Goal: Task Accomplishment & Management: Complete application form

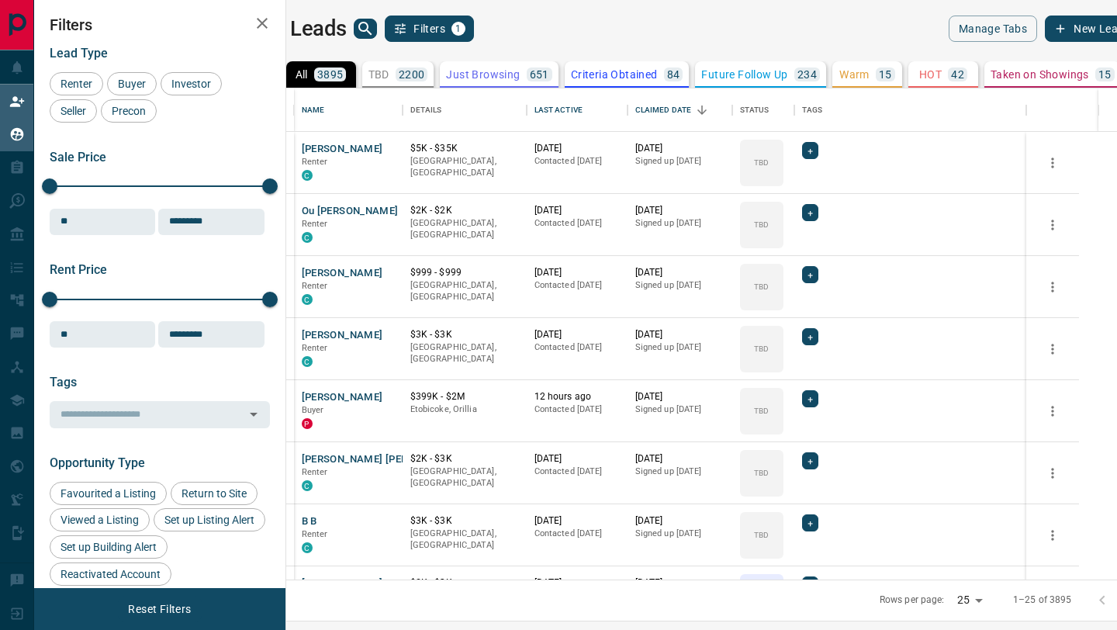
scroll to position [491, 823]
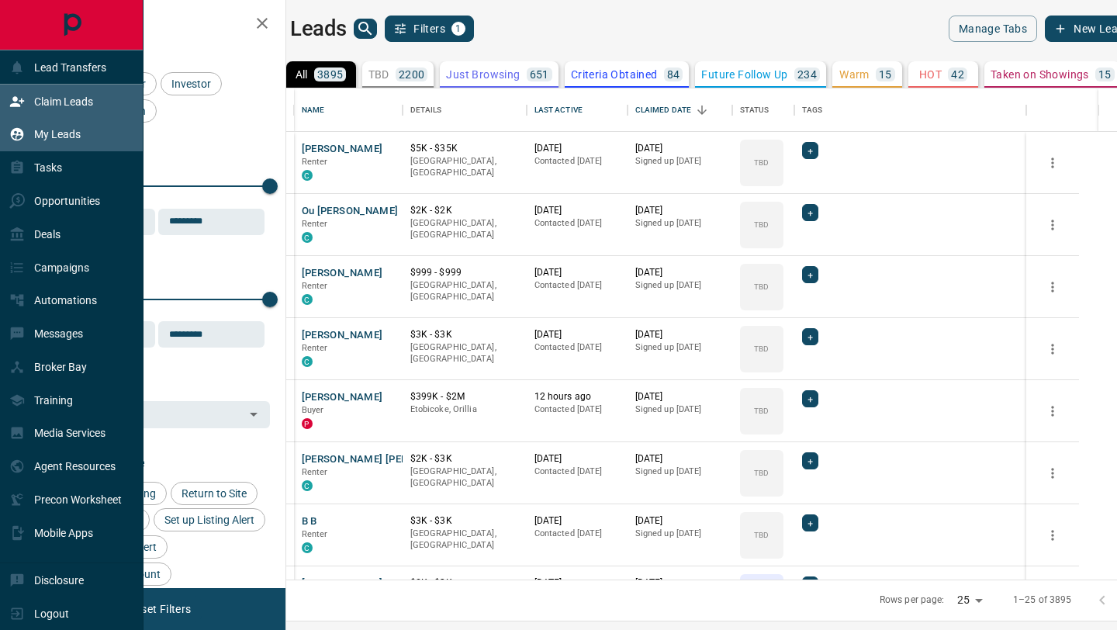
click at [27, 101] on div "Claim Leads" at bounding box center [51, 101] width 84 height 26
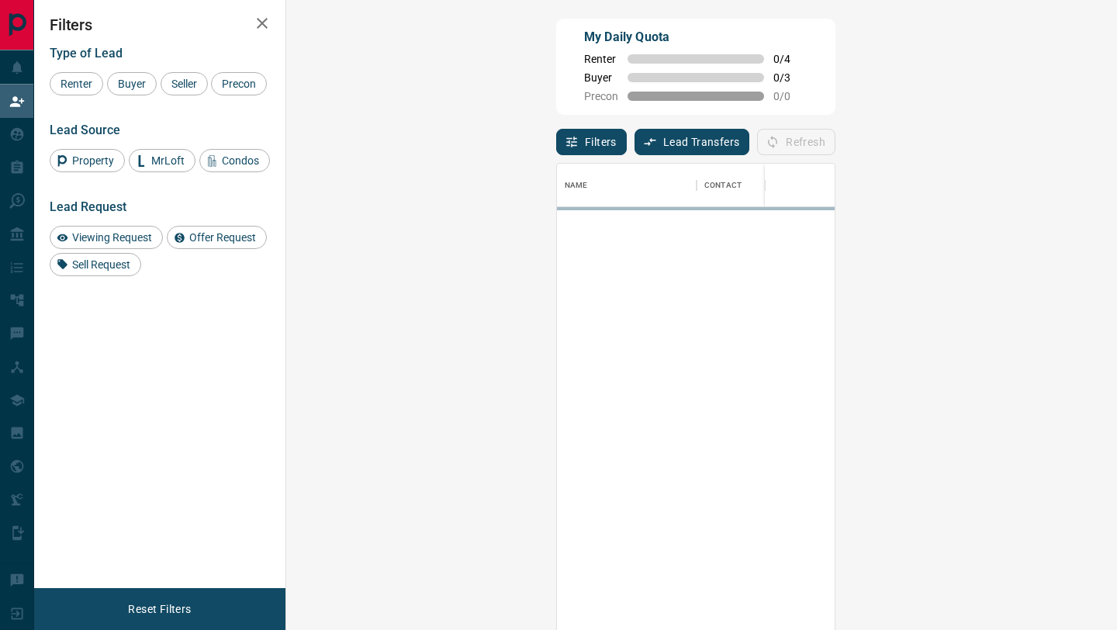
scroll to position [478, 797]
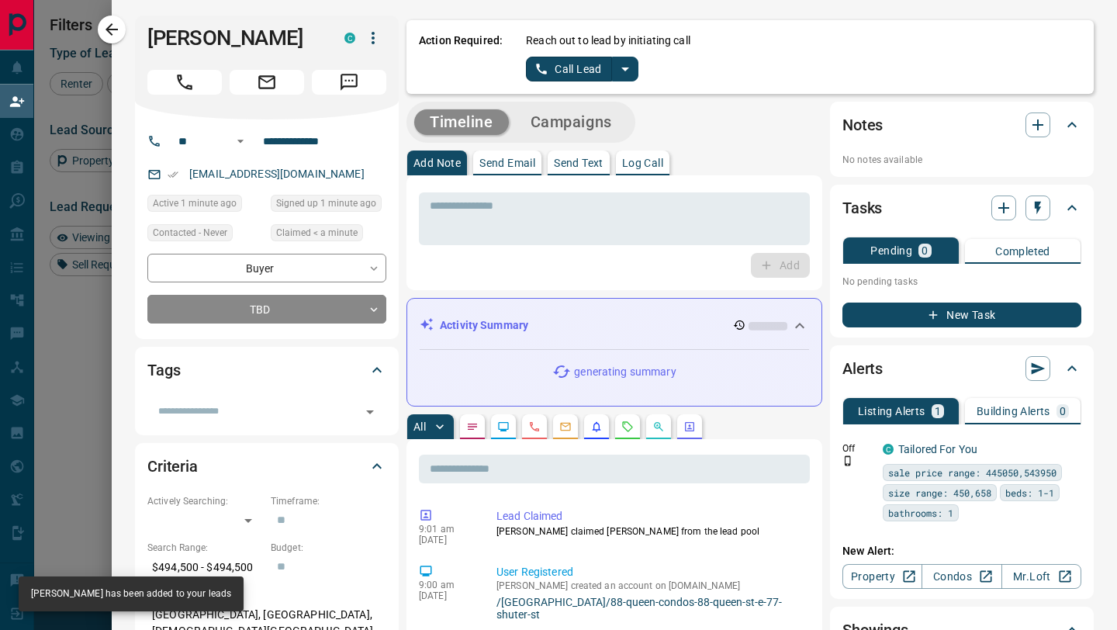
click at [587, 61] on button "Call Lead" at bounding box center [569, 69] width 86 height 25
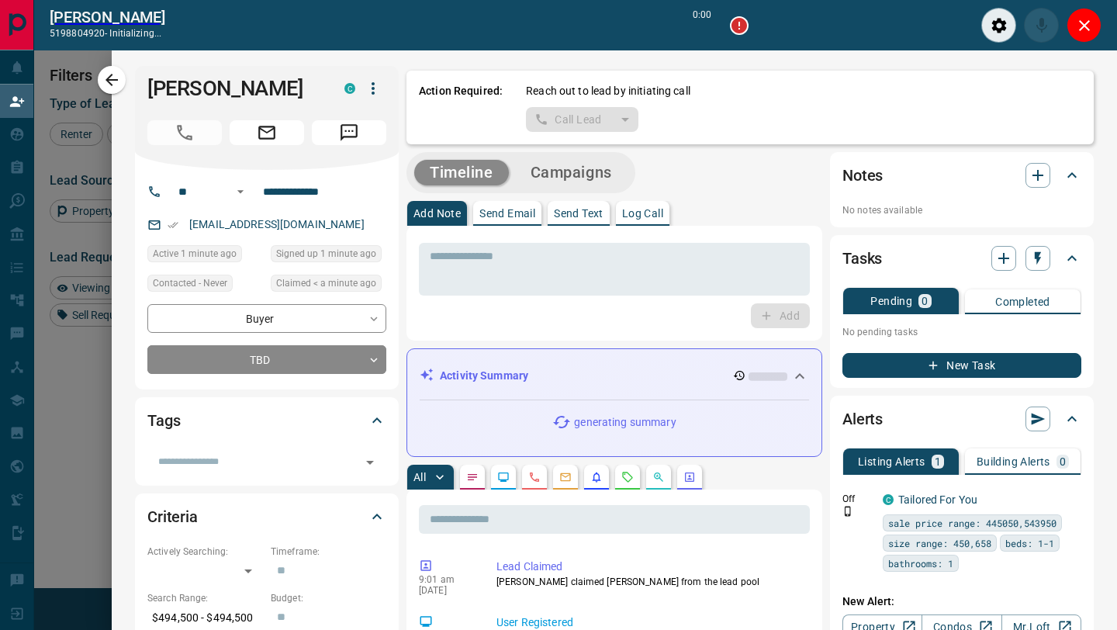
scroll to position [440, 797]
click at [1082, 28] on icon "Close" at bounding box center [1084, 25] width 19 height 19
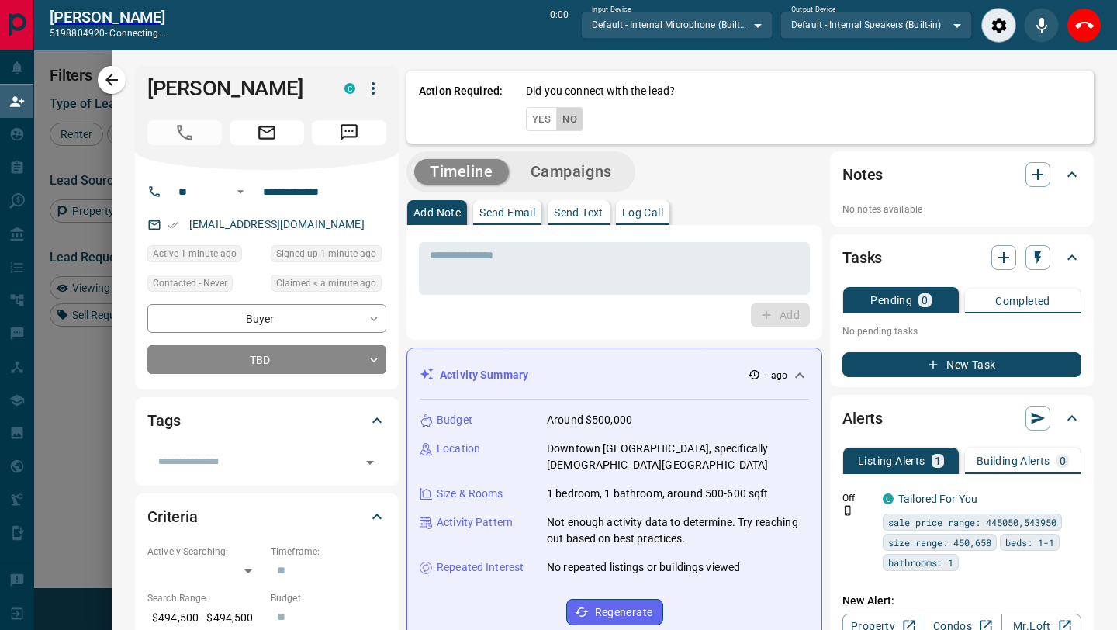
click at [575, 123] on button "No" at bounding box center [569, 119] width 27 height 24
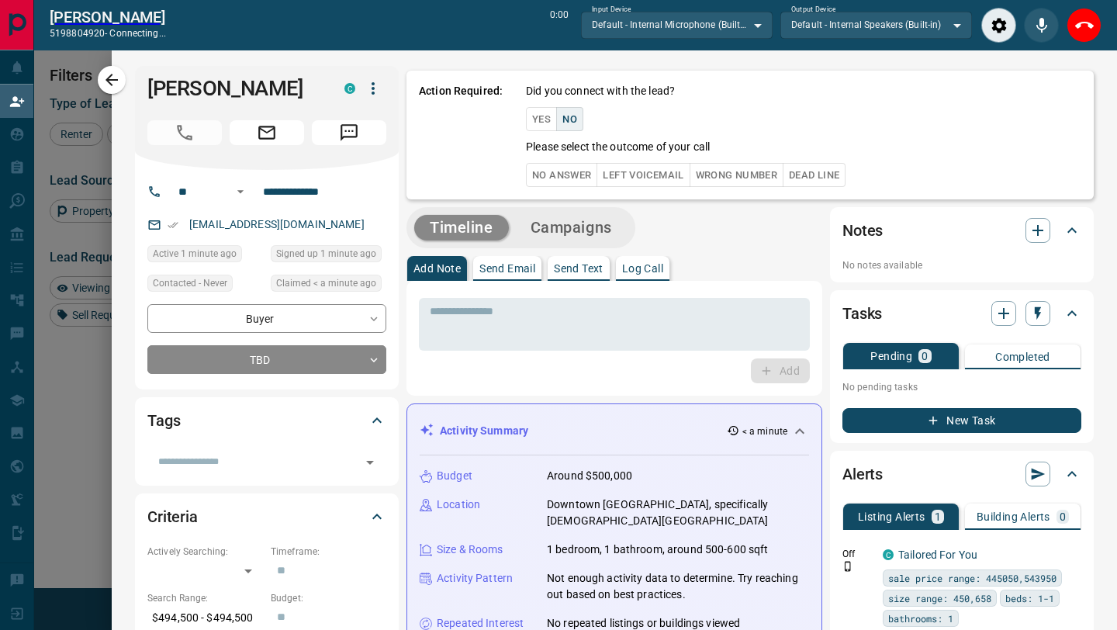
click at [574, 174] on button "No Answer" at bounding box center [561, 175] width 71 height 24
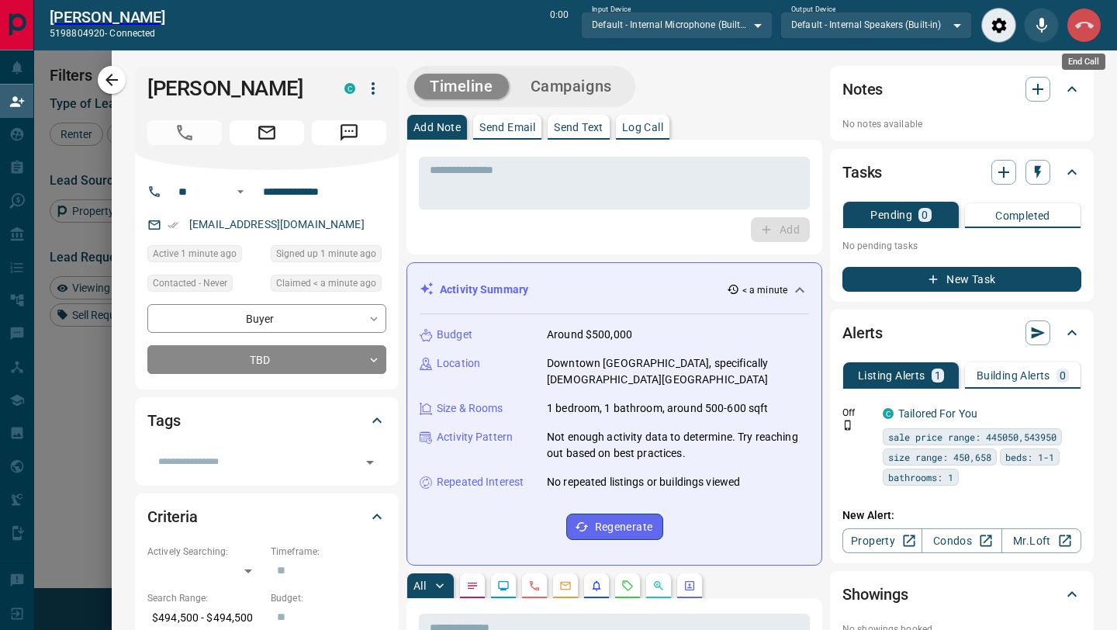
click at [1079, 22] on icon "End Call" at bounding box center [1084, 25] width 19 height 7
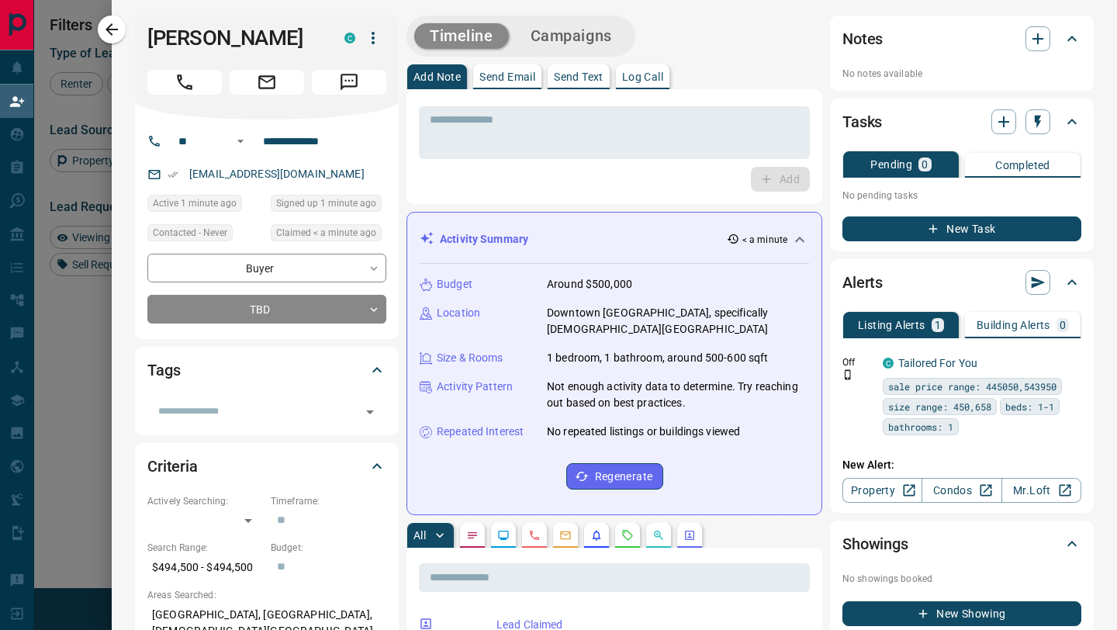
scroll to position [478, 797]
click at [506, 71] on p "Send Email" at bounding box center [507, 76] width 56 height 11
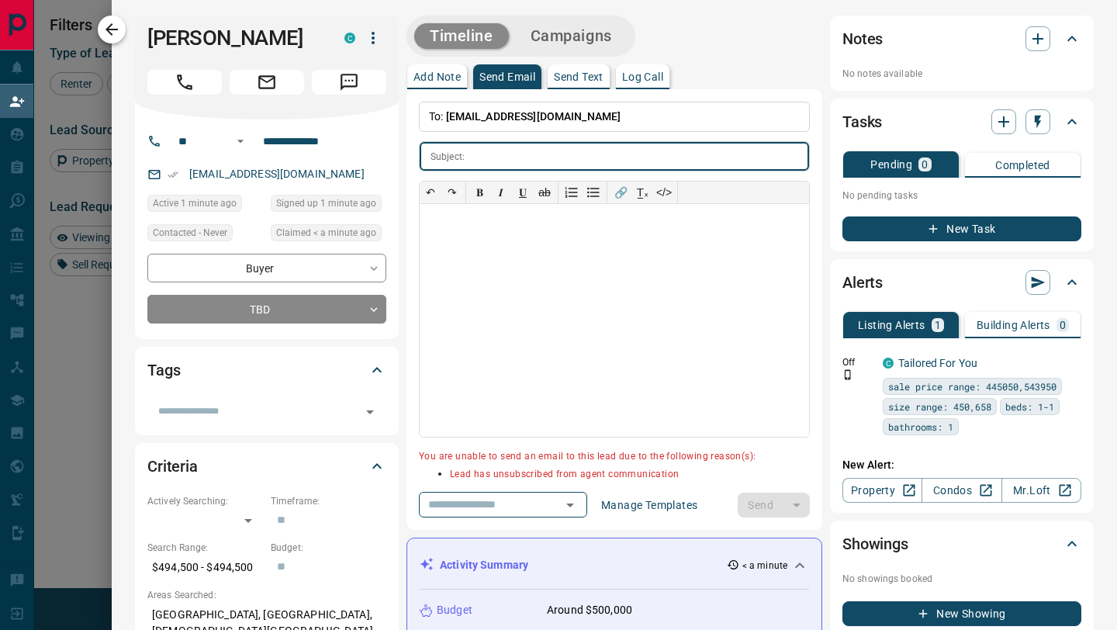
click at [113, 34] on icon "button" at bounding box center [111, 29] width 19 height 19
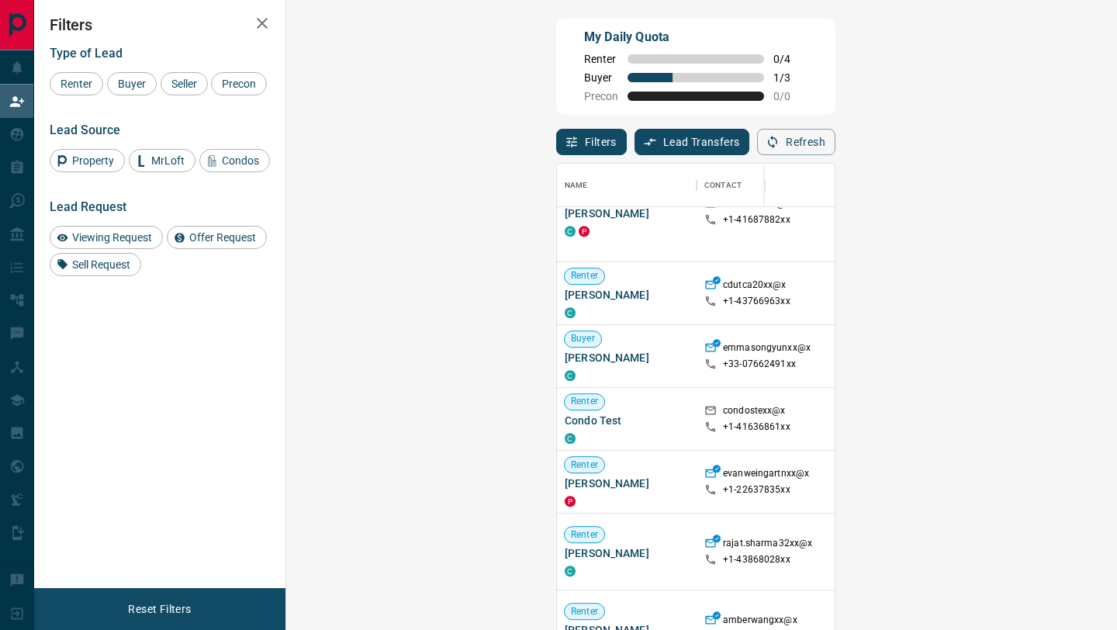
scroll to position [879, 0]
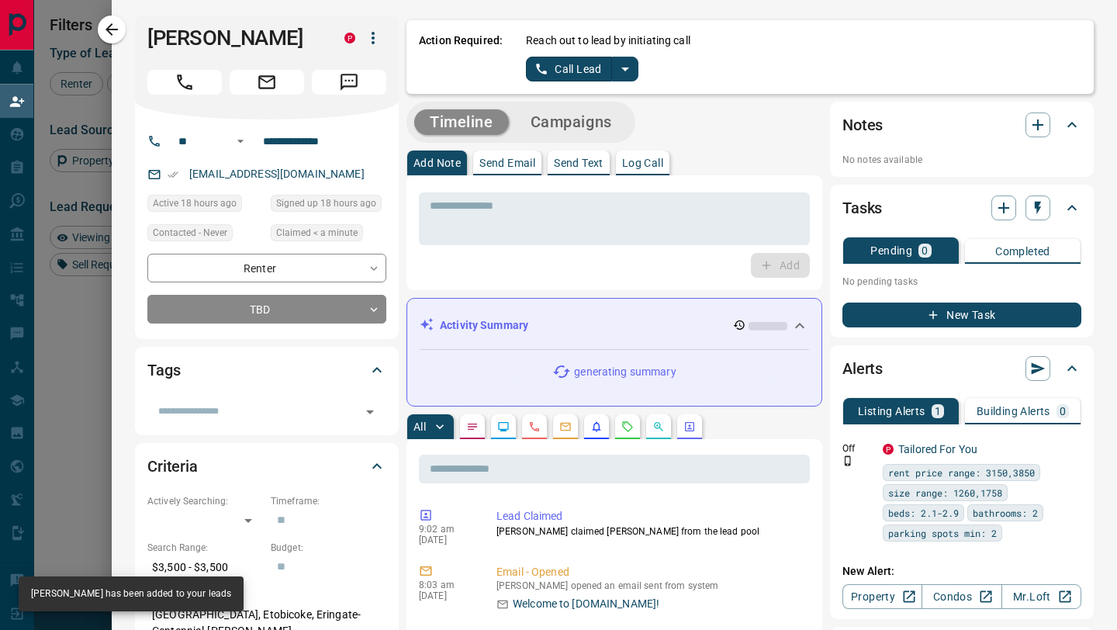
click at [556, 83] on div "Action Required: Reach out to lead by initiating call Call Lead" at bounding box center [749, 57] width 687 height 74
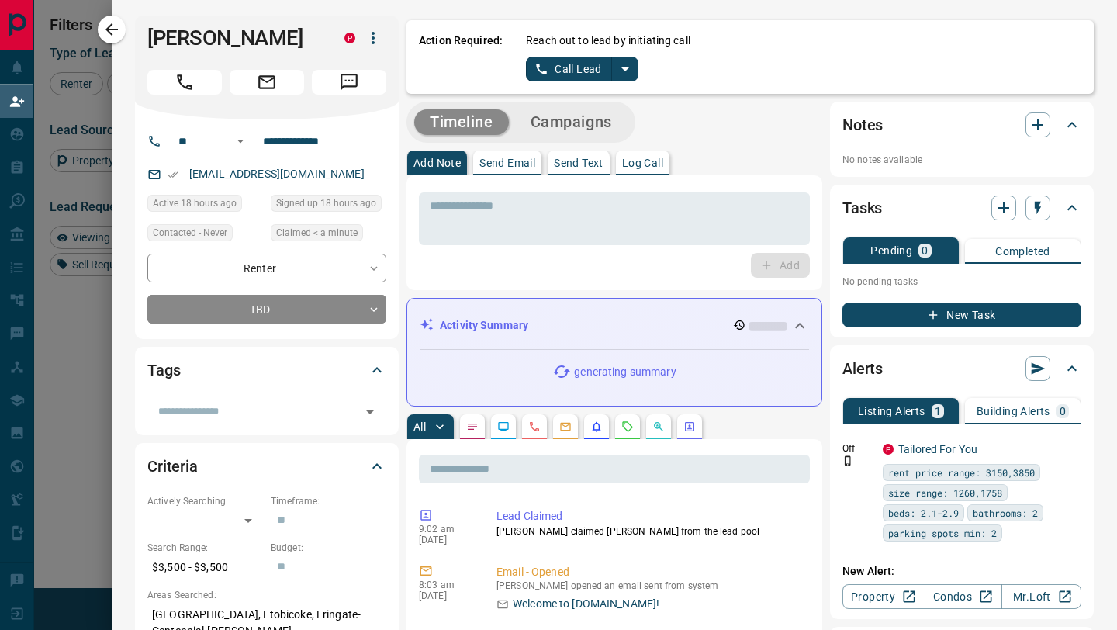
click at [558, 79] on button "Call Lead" at bounding box center [569, 69] width 86 height 25
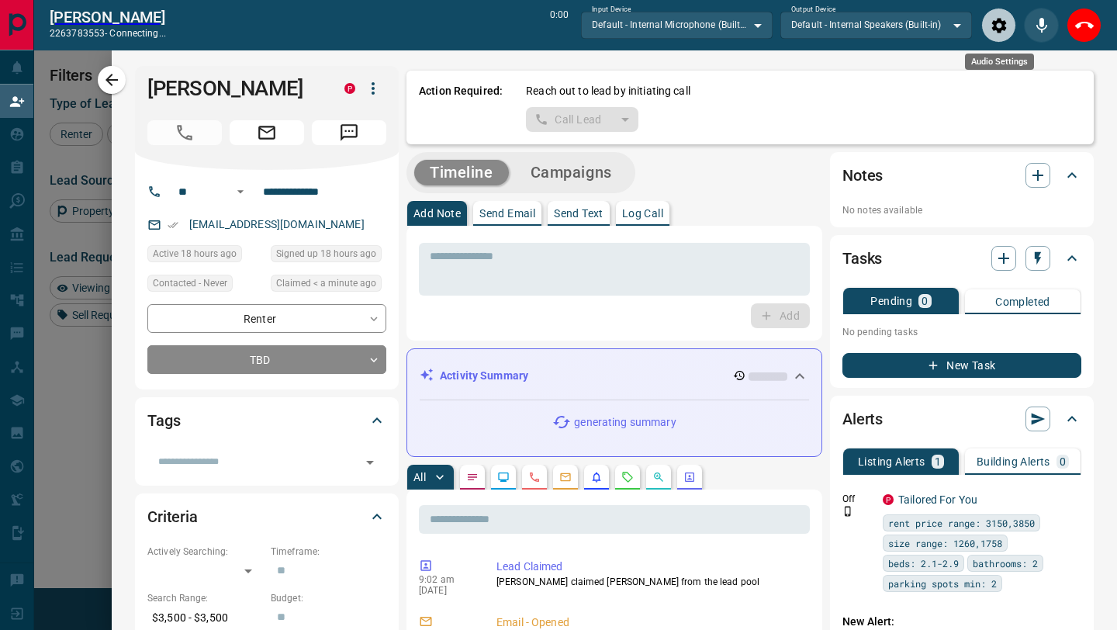
scroll to position [440, 797]
click at [1081, 25] on icon "End Call" at bounding box center [1084, 25] width 19 height 19
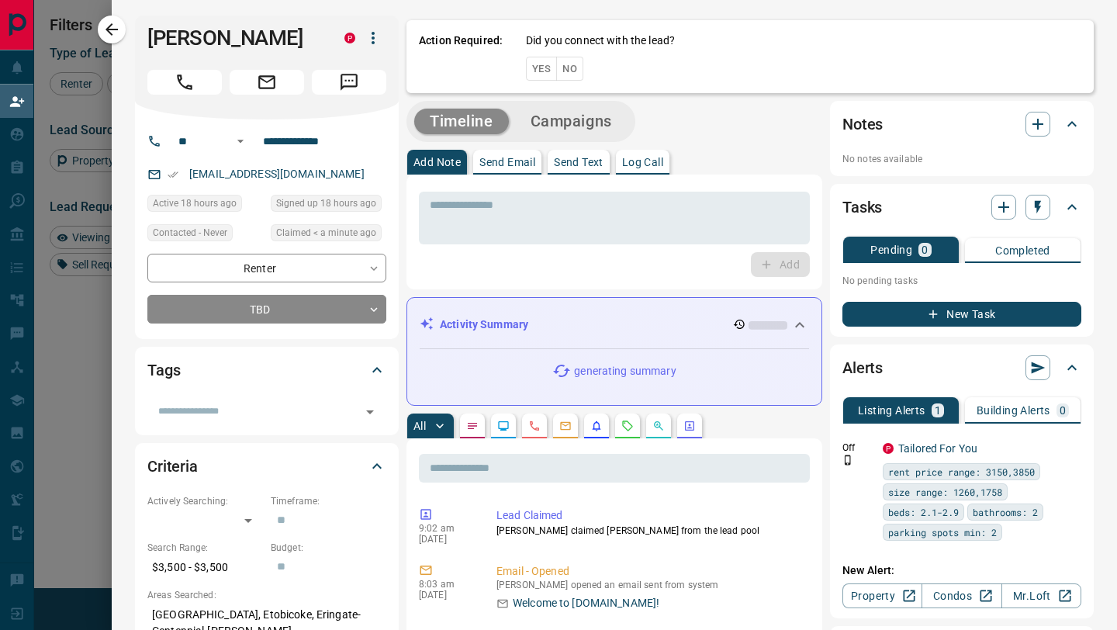
scroll to position [478, 797]
click at [568, 66] on button "No" at bounding box center [569, 69] width 27 height 24
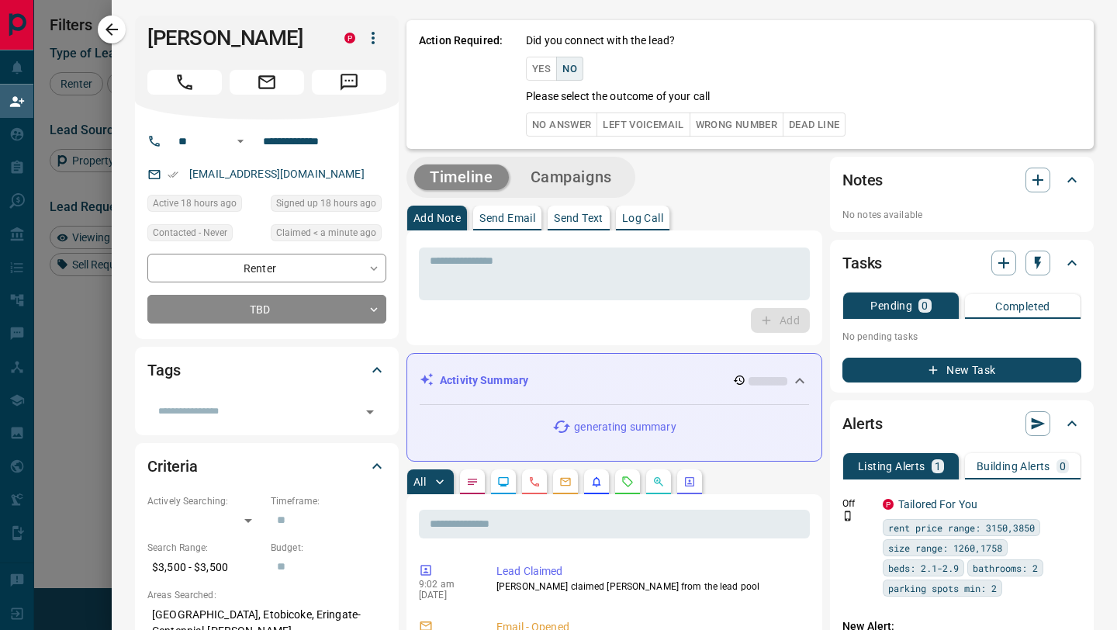
click at [561, 129] on button "No Answer" at bounding box center [561, 124] width 71 height 24
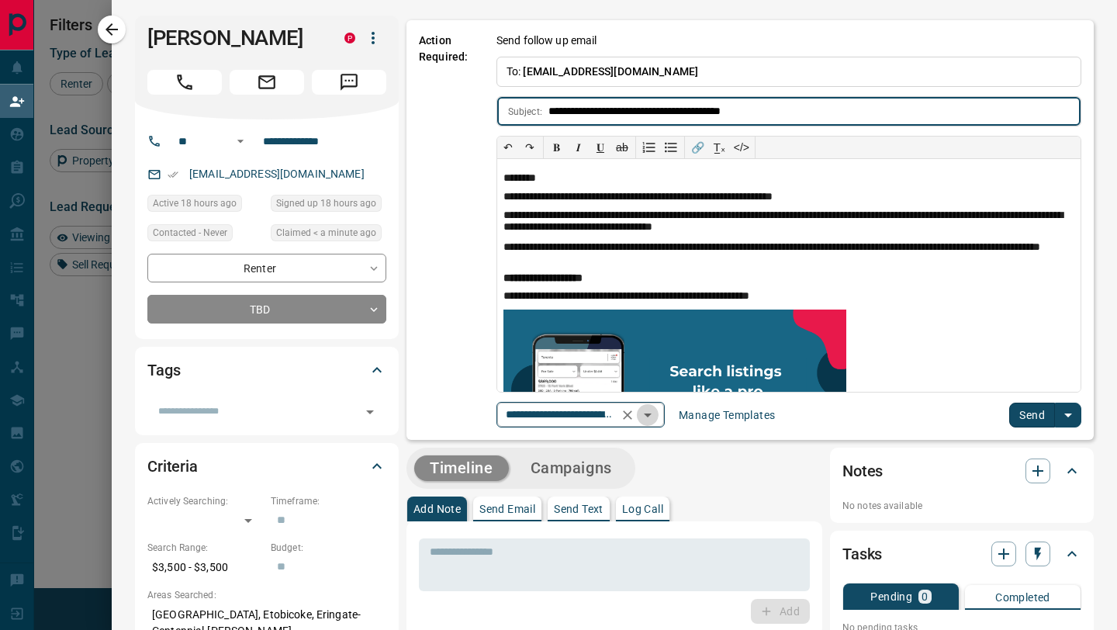
click at [654, 417] on icon "Open" at bounding box center [647, 415] width 19 height 19
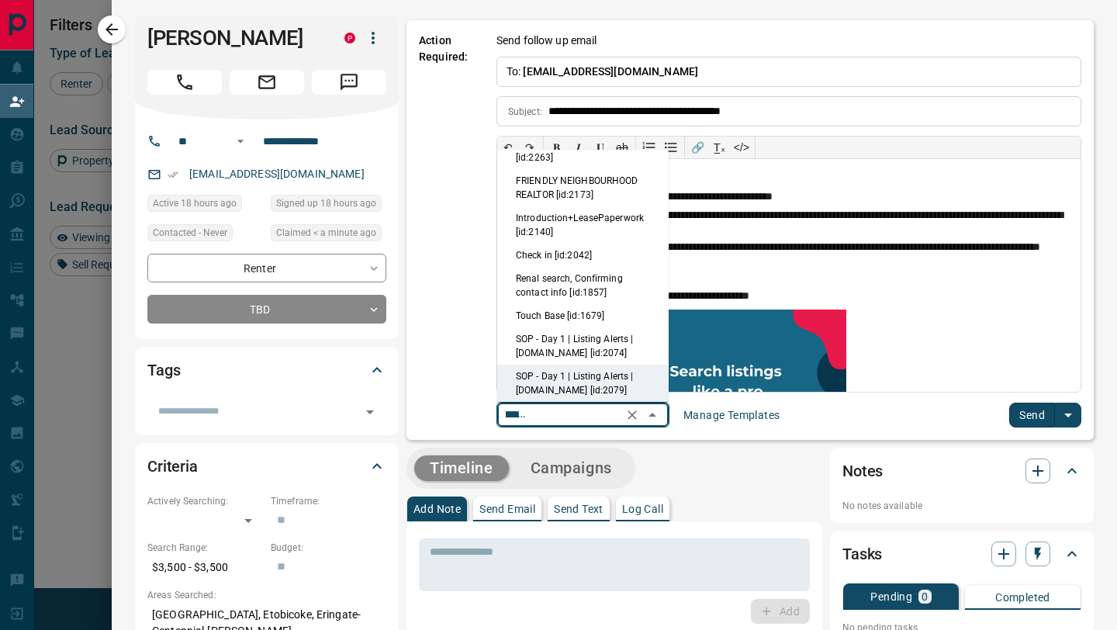
scroll to position [0, 0]
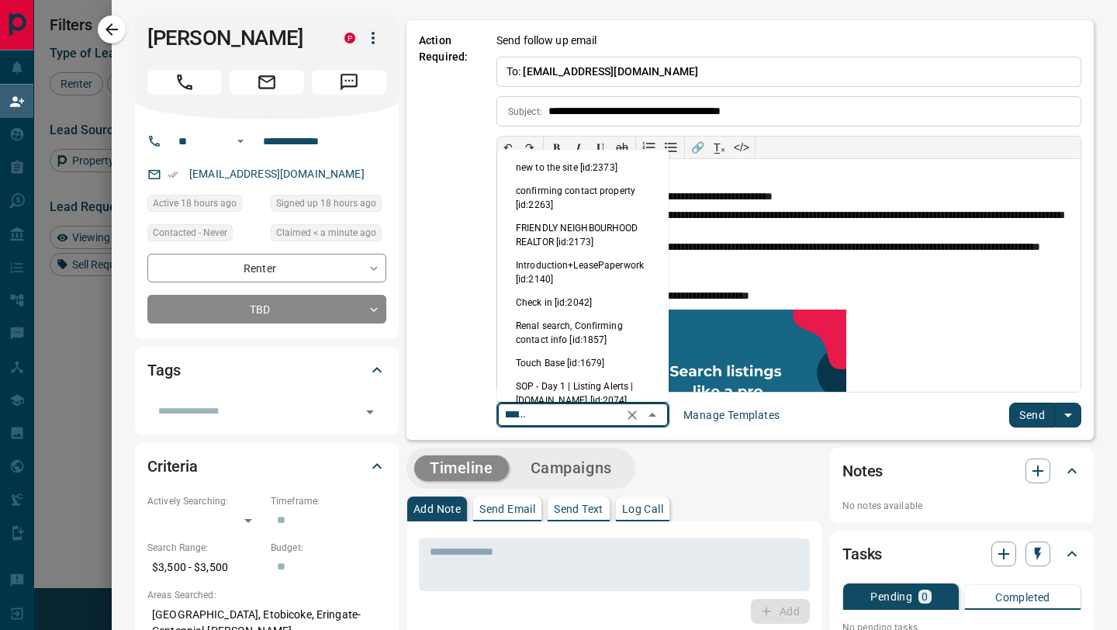
click at [586, 171] on li "new to the site [id:2373]" at bounding box center [582, 167] width 171 height 23
type input "**********"
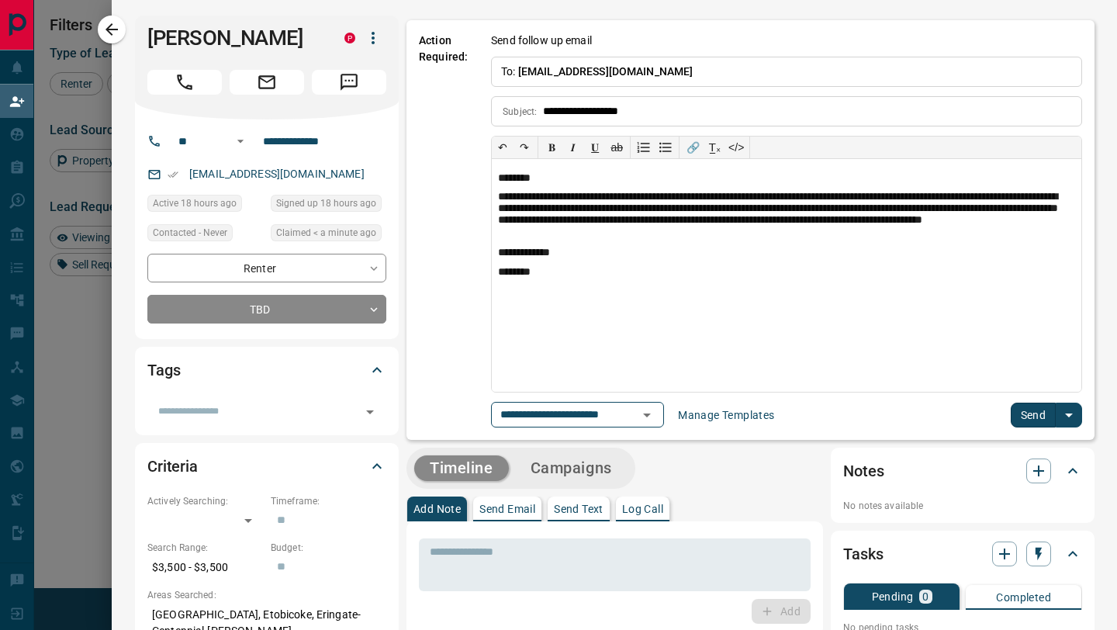
click at [1028, 413] on button "Send" at bounding box center [1033, 414] width 46 height 25
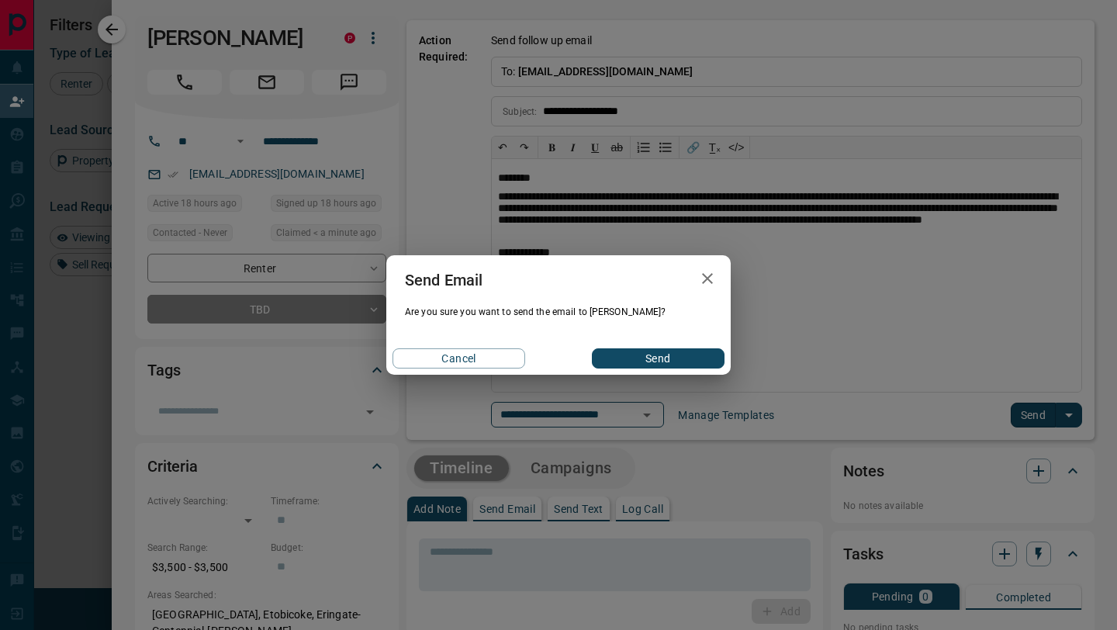
click at [683, 353] on button "Send" at bounding box center [658, 358] width 133 height 20
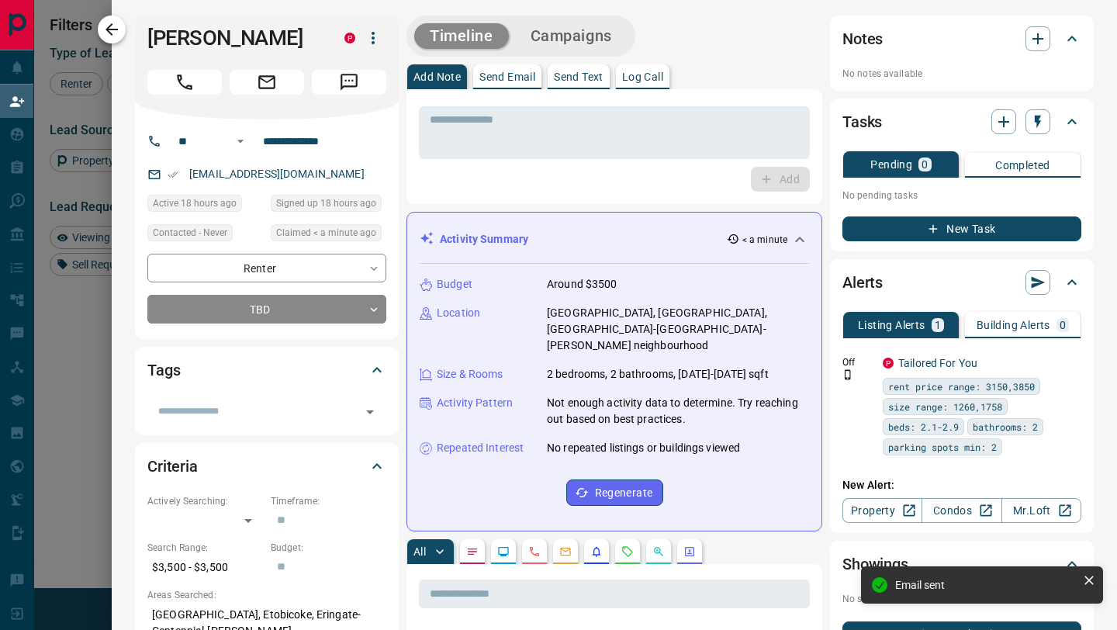
click at [104, 30] on icon "button" at bounding box center [111, 29] width 19 height 19
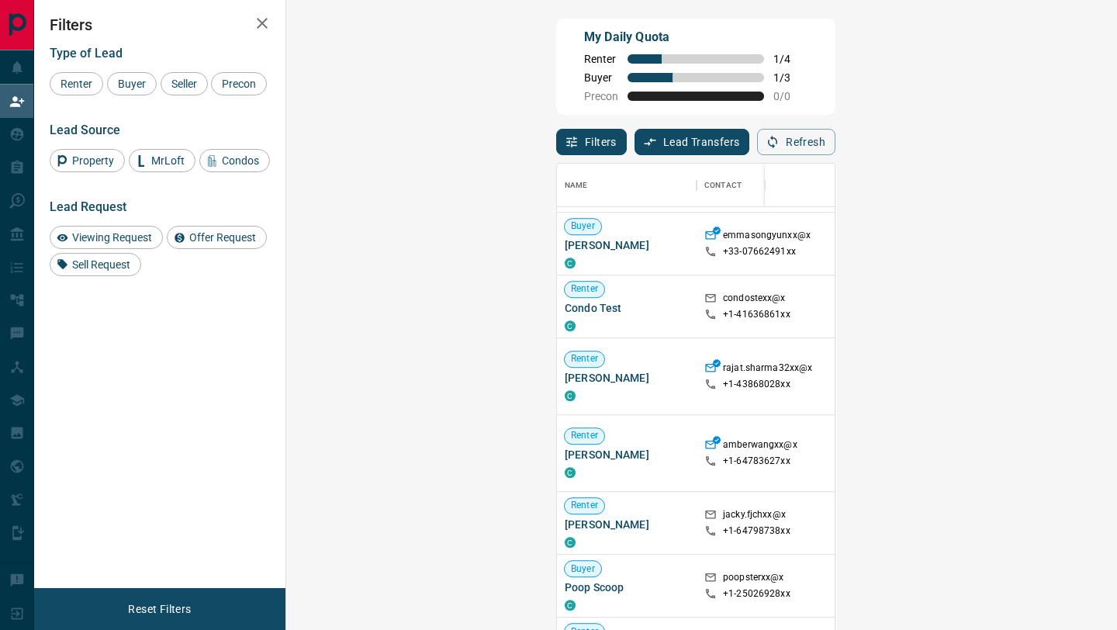
scroll to position [1137, 0]
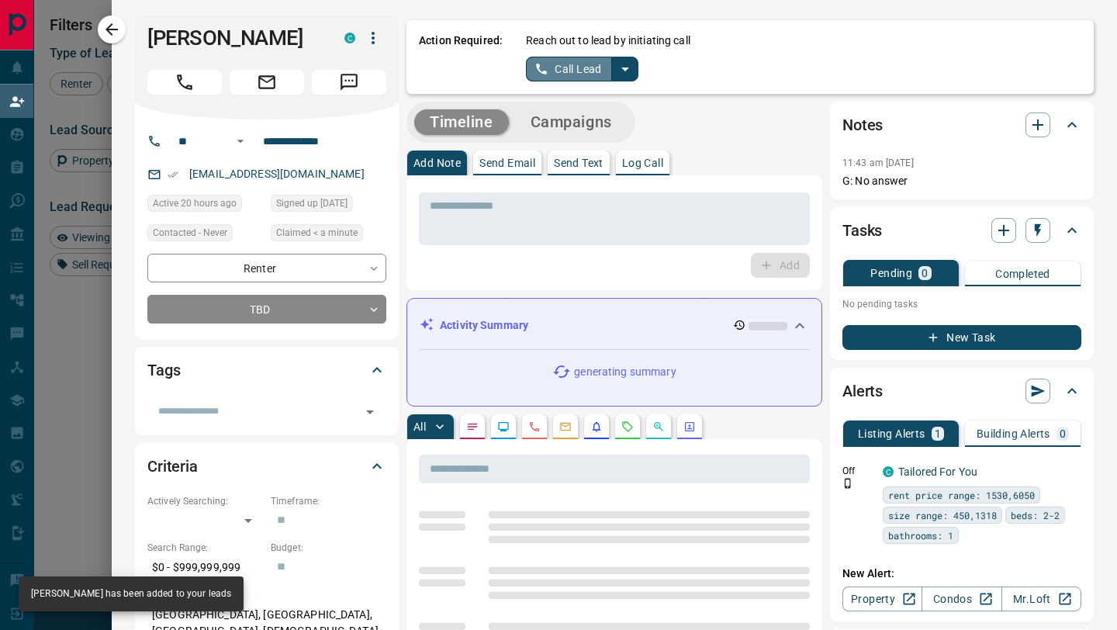
click at [567, 75] on button "Call Lead" at bounding box center [569, 69] width 86 height 25
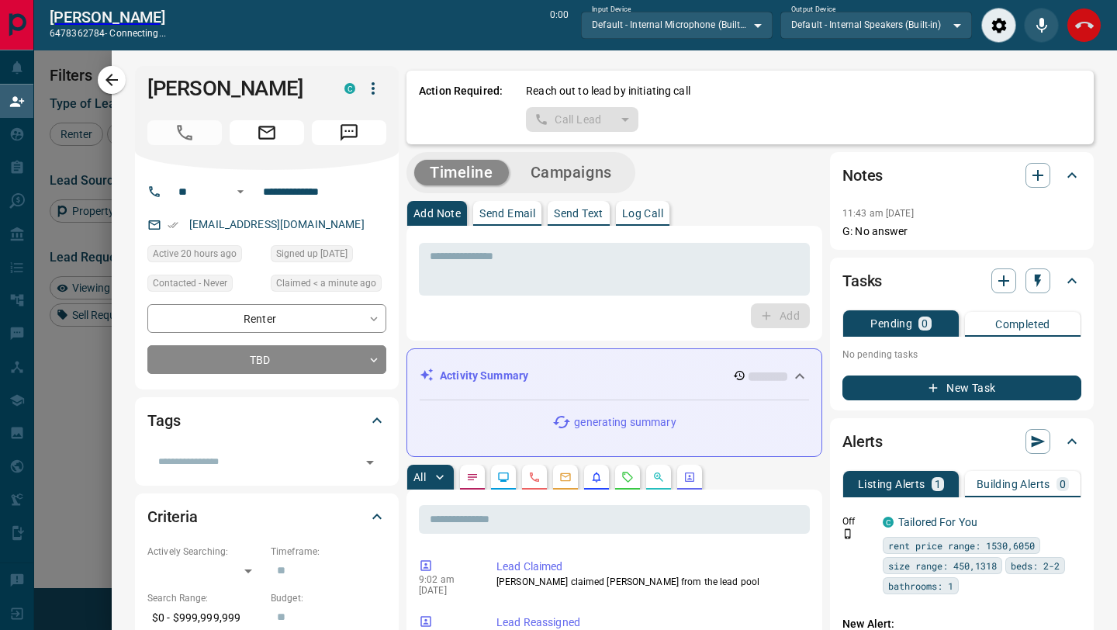
scroll to position [440, 797]
click at [1086, 26] on icon "End Call" at bounding box center [1084, 25] width 19 height 19
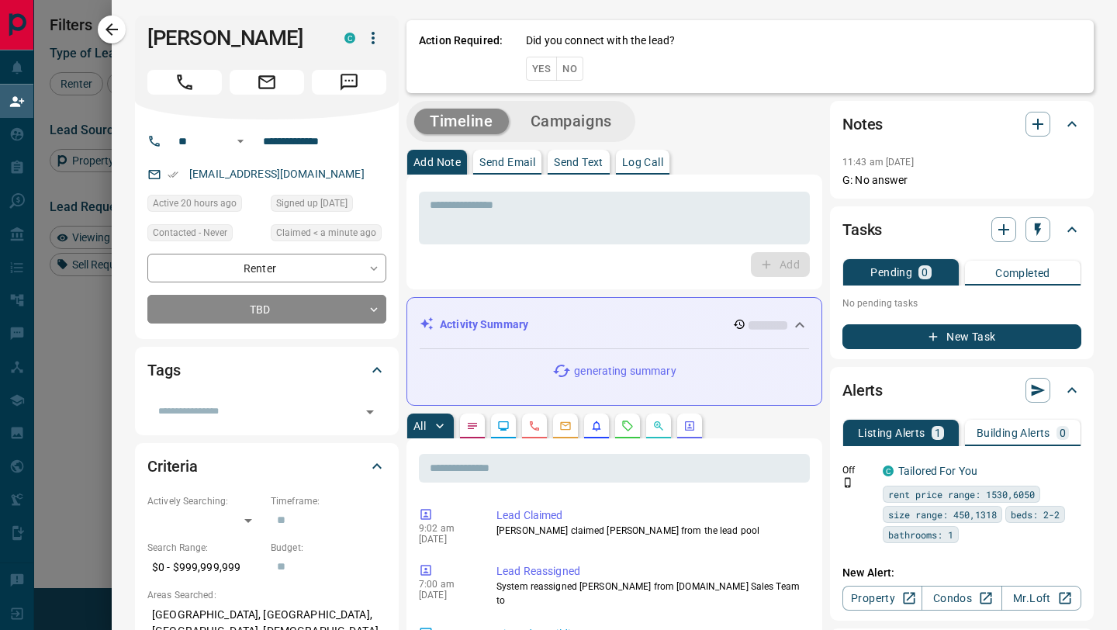
scroll to position [478, 797]
click at [570, 71] on button "No" at bounding box center [569, 69] width 27 height 24
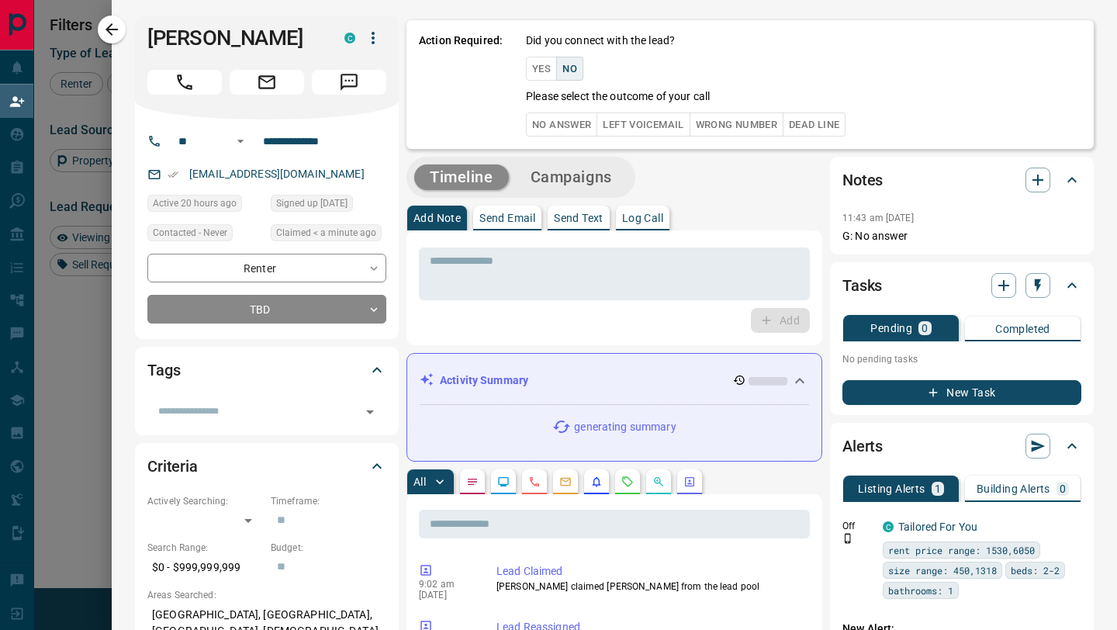
click at [571, 131] on button "No Answer" at bounding box center [561, 124] width 71 height 24
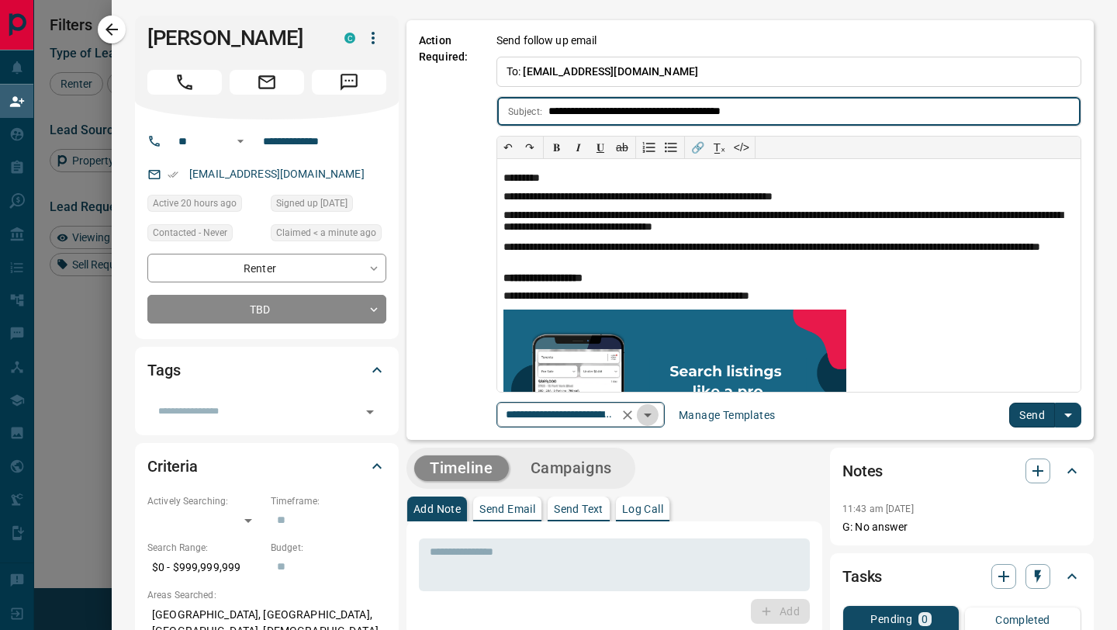
click at [651, 415] on icon "Open" at bounding box center [648, 415] width 8 height 4
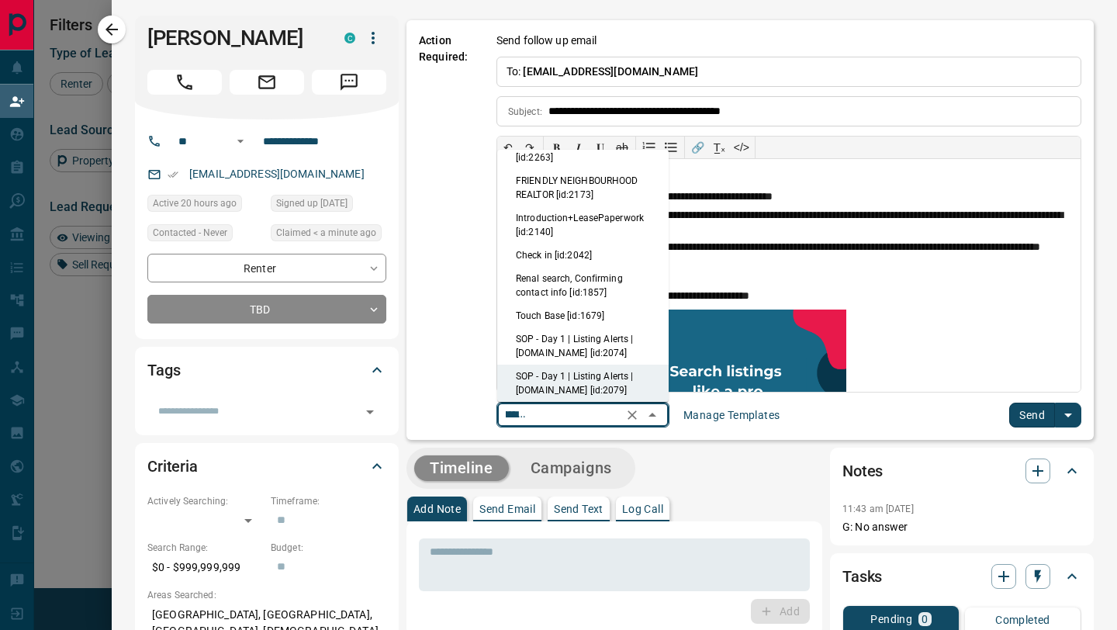
scroll to position [0, 0]
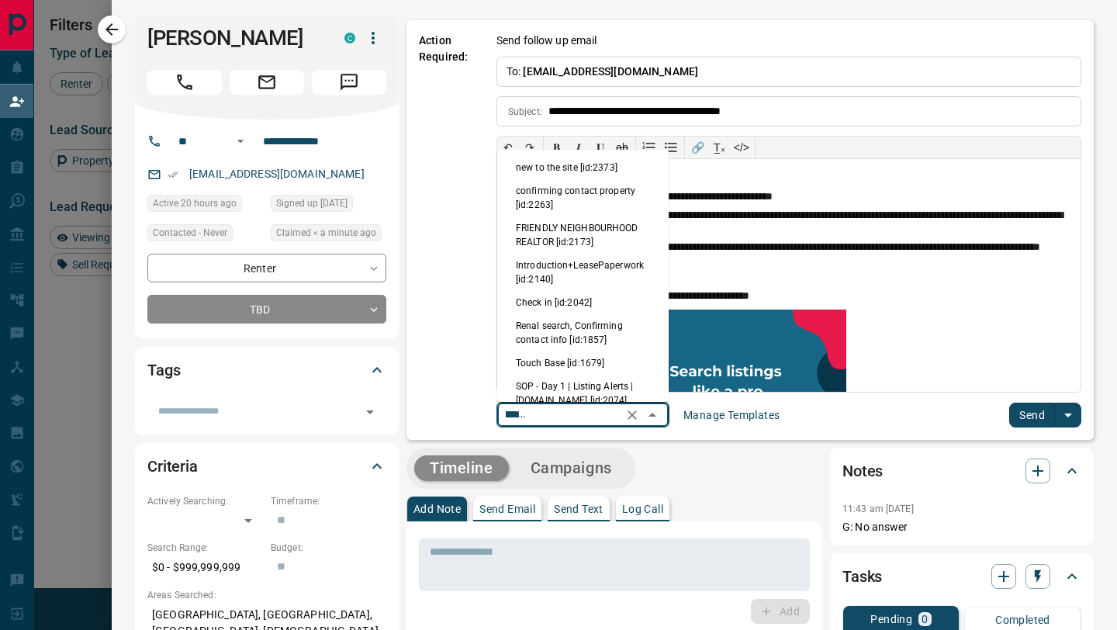
click at [575, 176] on li "new to the site [id:2373]" at bounding box center [582, 167] width 171 height 23
type input "**********"
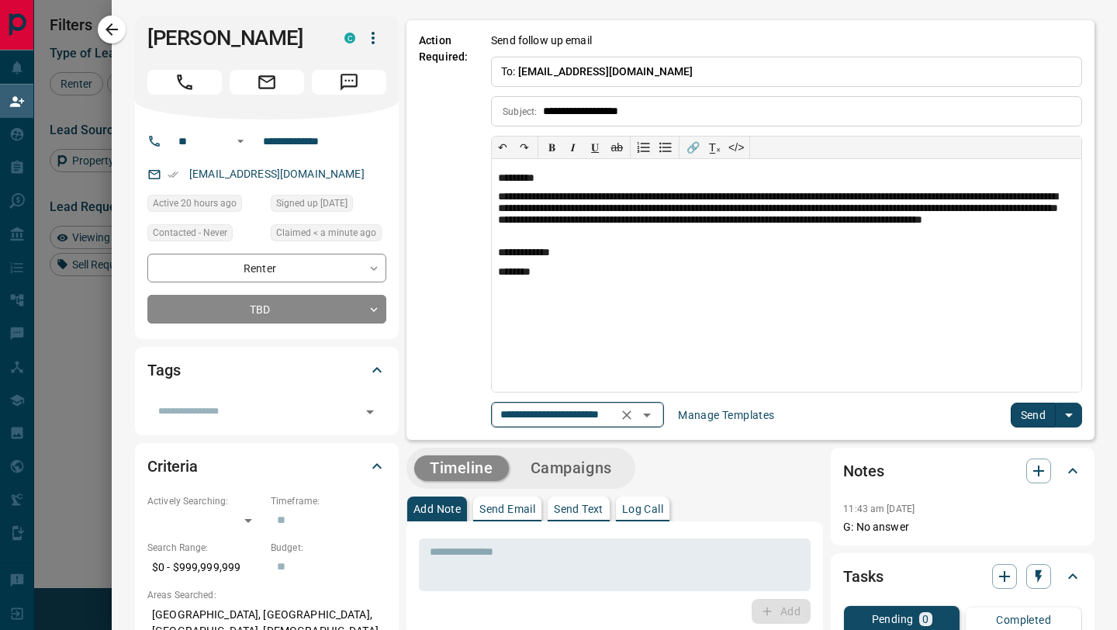
click at [643, 413] on icon "Open" at bounding box center [647, 415] width 8 height 4
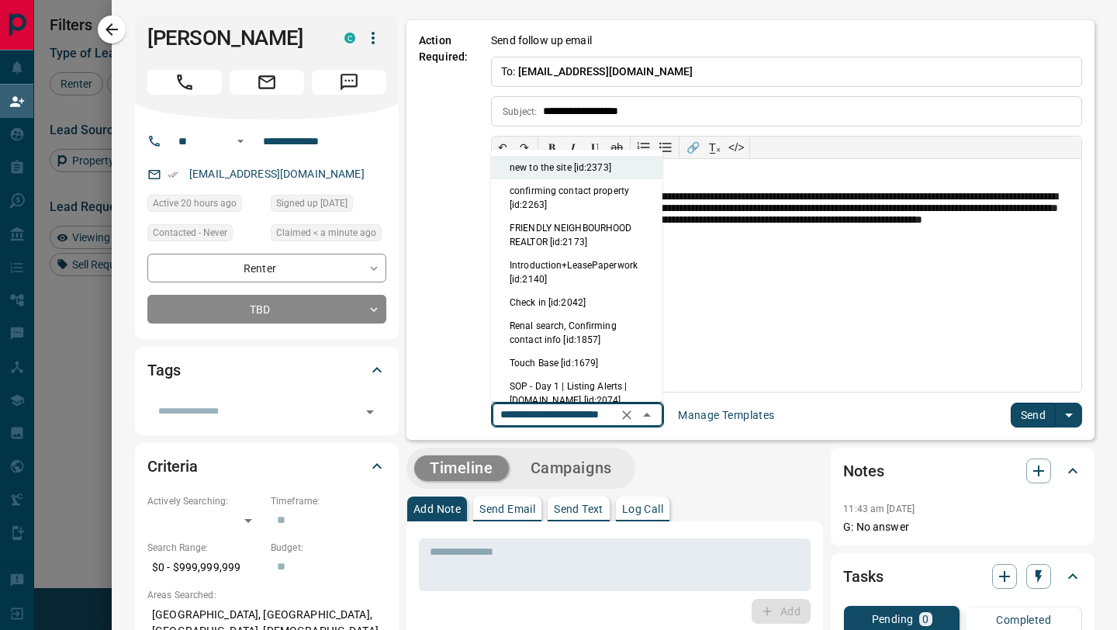
click at [575, 370] on li "Touch Base [id:1679]" at bounding box center [576, 362] width 171 height 23
type input "**********"
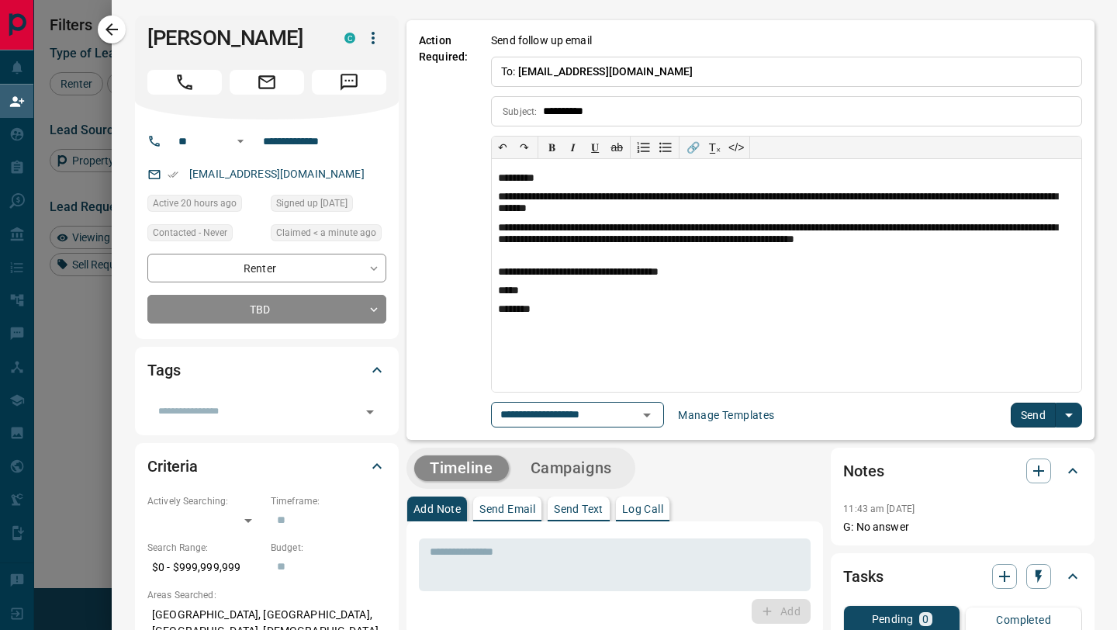
click at [1030, 412] on button "Send" at bounding box center [1033, 414] width 46 height 25
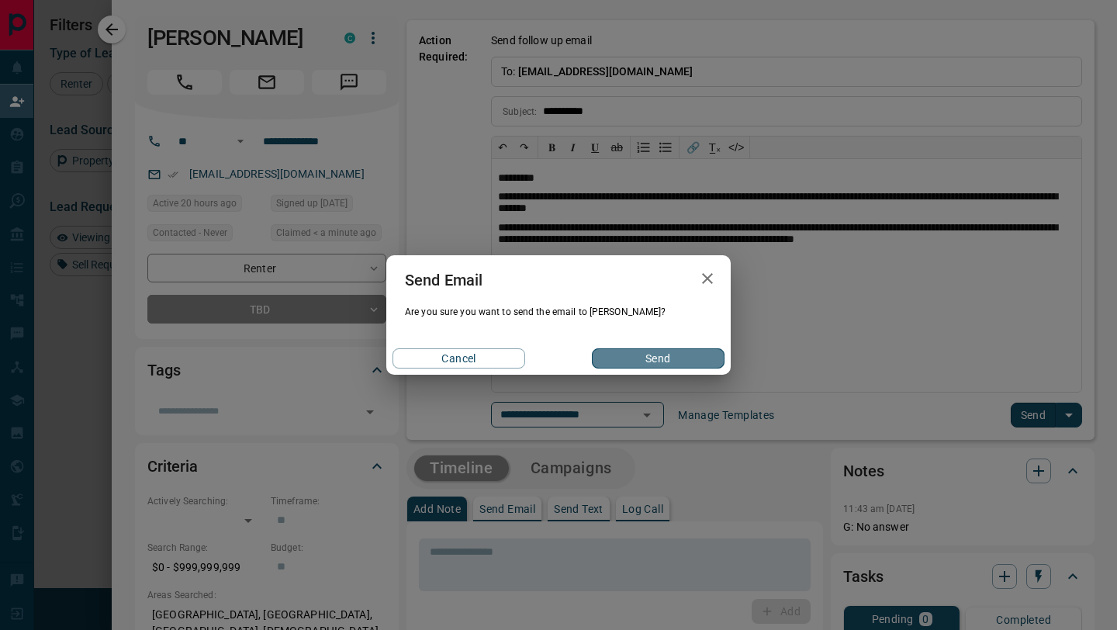
click at [659, 358] on button "Send" at bounding box center [658, 358] width 133 height 20
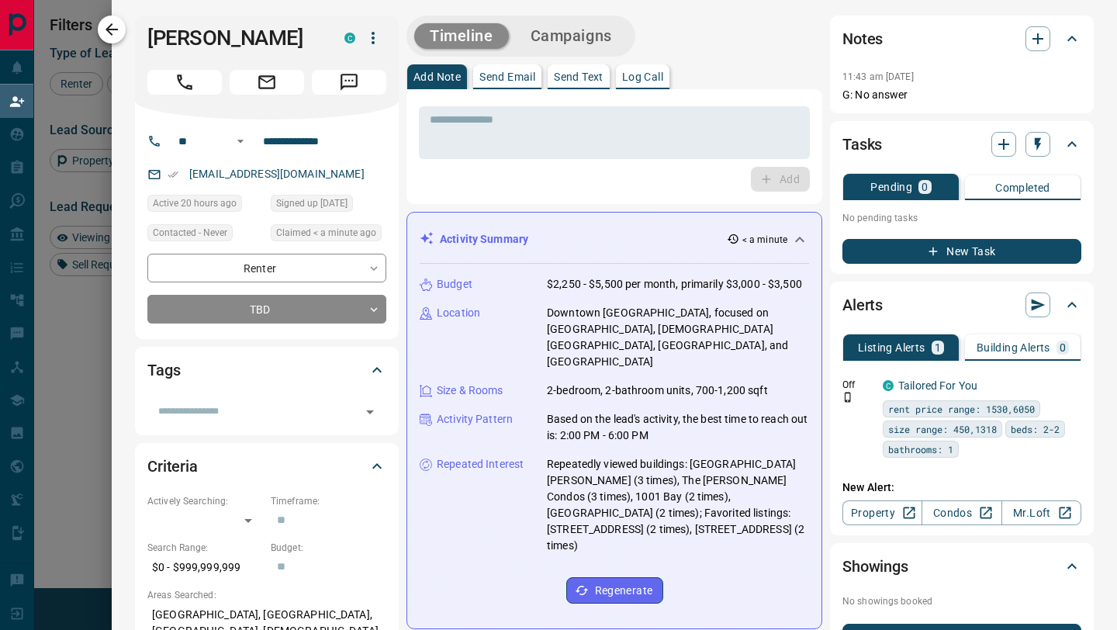
click at [107, 33] on icon "button" at bounding box center [111, 29] width 19 height 19
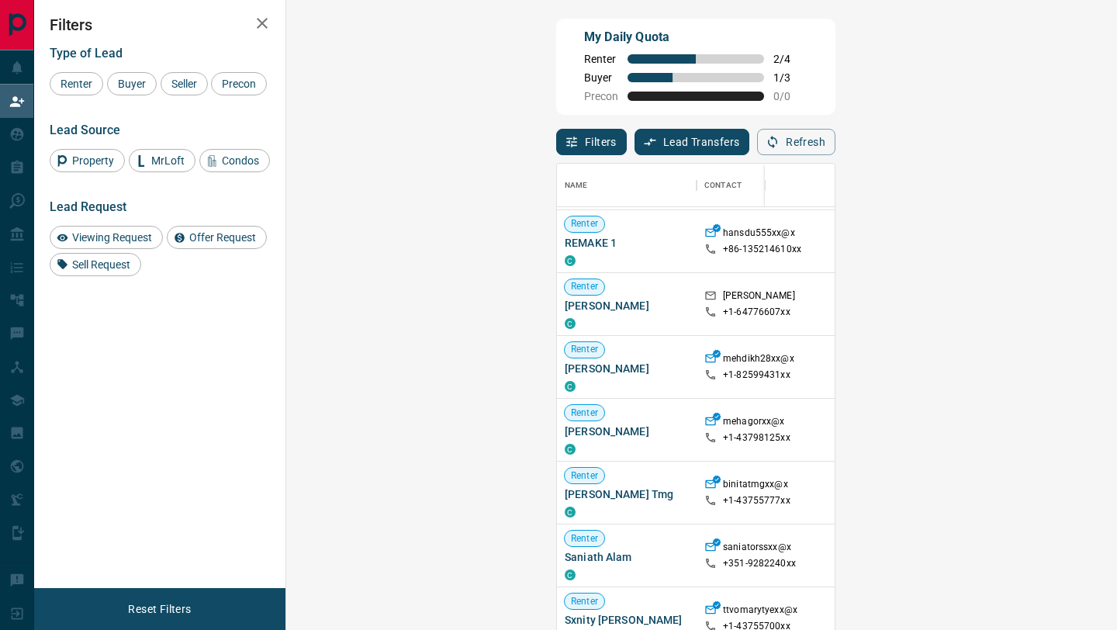
scroll to position [128, 0]
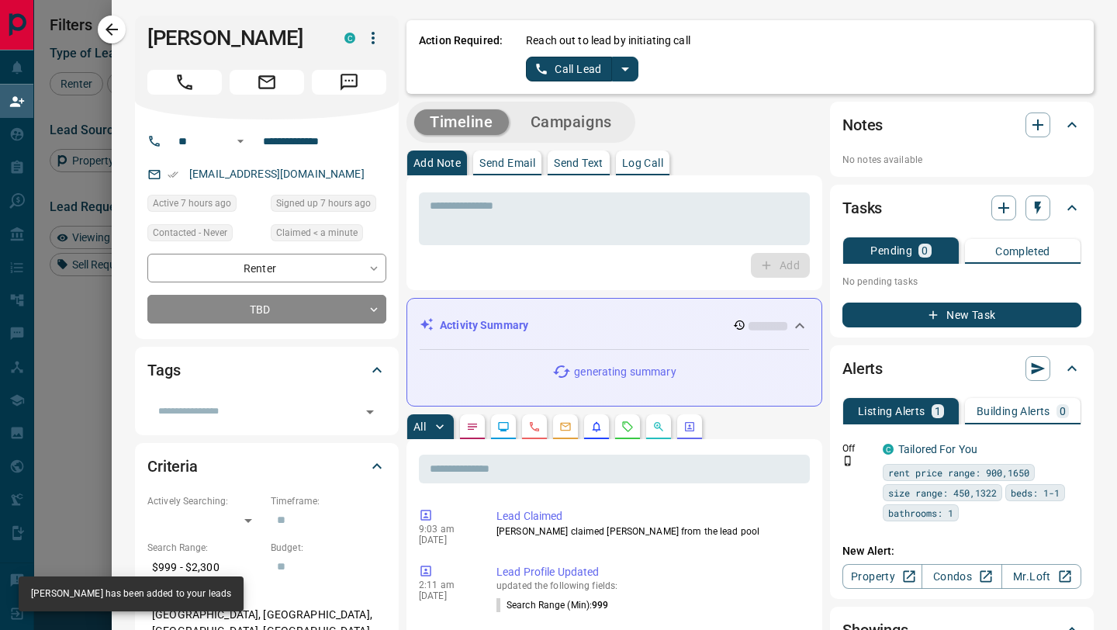
click at [566, 71] on button "Call Lead" at bounding box center [569, 69] width 86 height 25
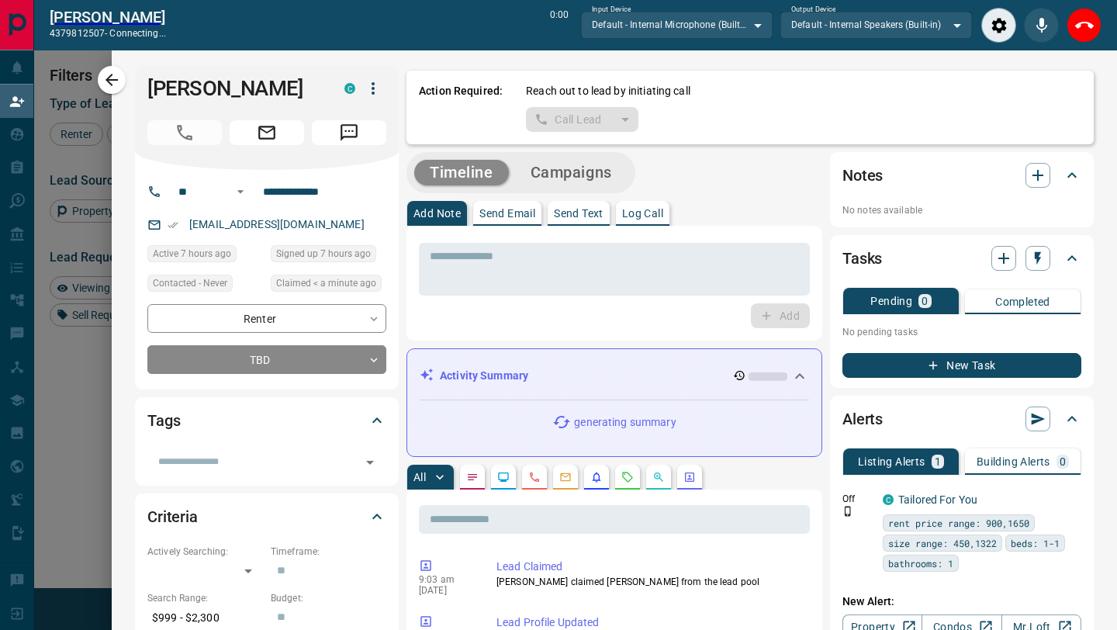
scroll to position [440, 797]
click at [1086, 22] on icon "End Call" at bounding box center [1084, 25] width 19 height 7
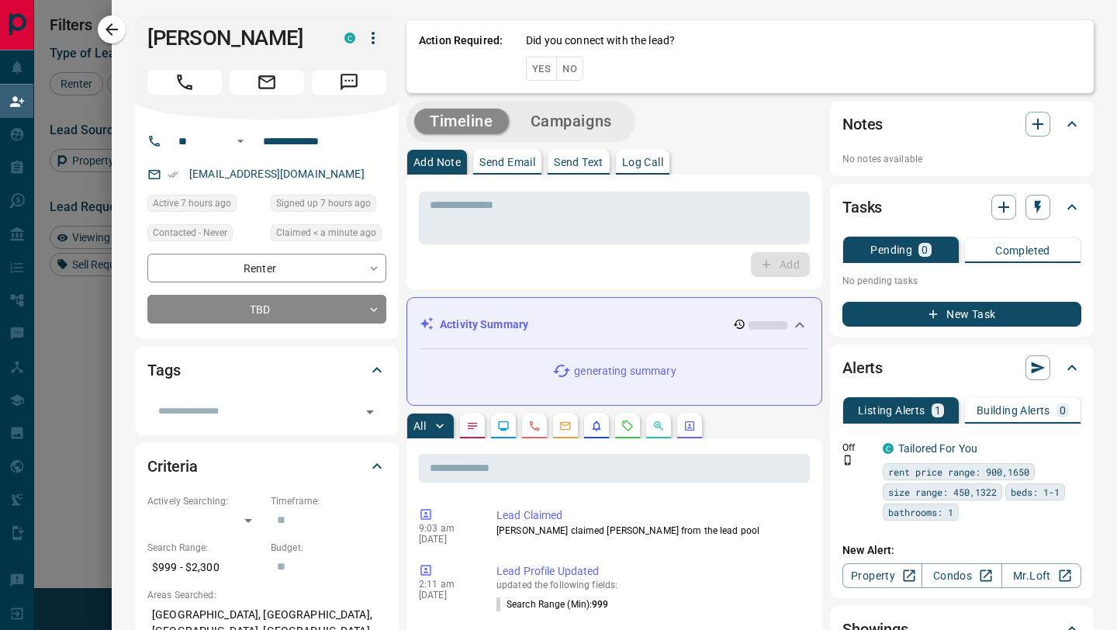
scroll to position [478, 797]
click at [573, 67] on button "No" at bounding box center [569, 69] width 27 height 24
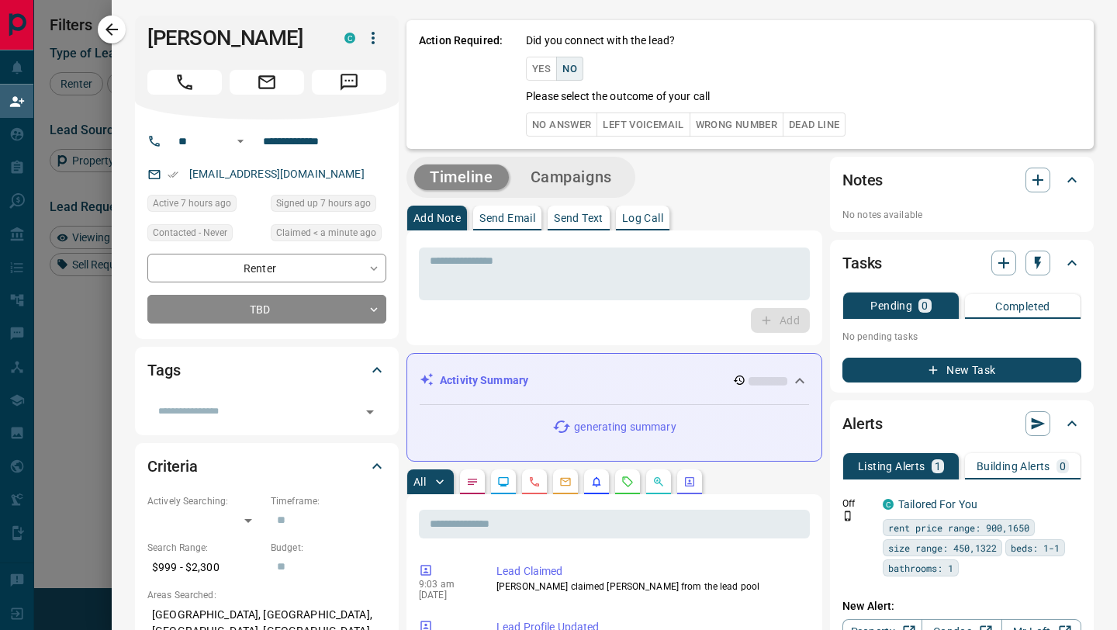
click at [575, 113] on button "No Answer" at bounding box center [561, 124] width 71 height 24
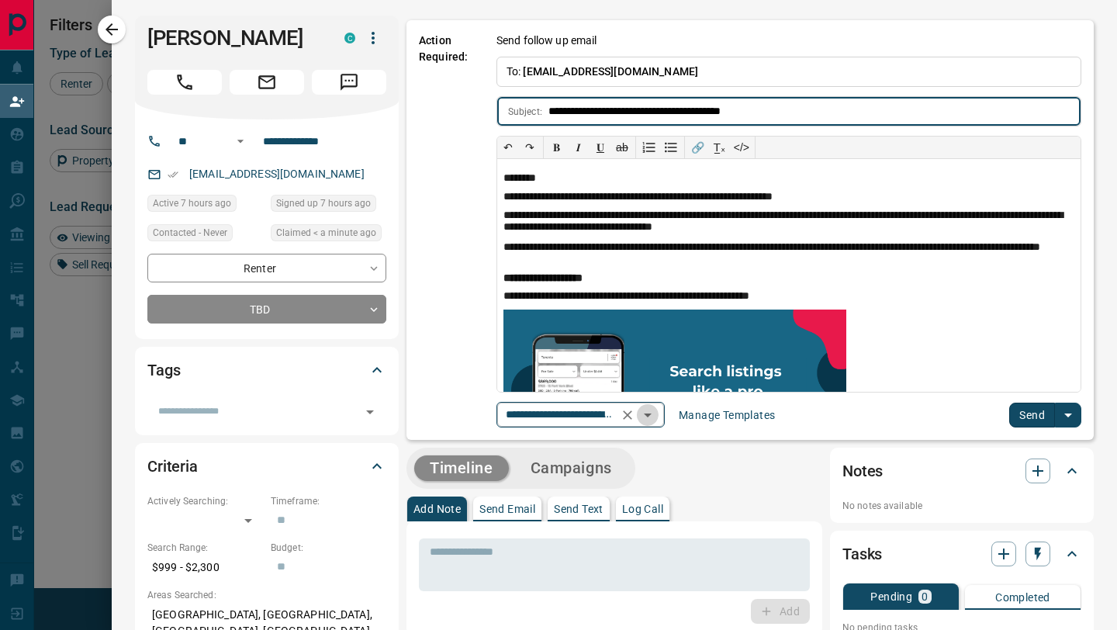
click at [651, 413] on icon "Open" at bounding box center [647, 415] width 19 height 19
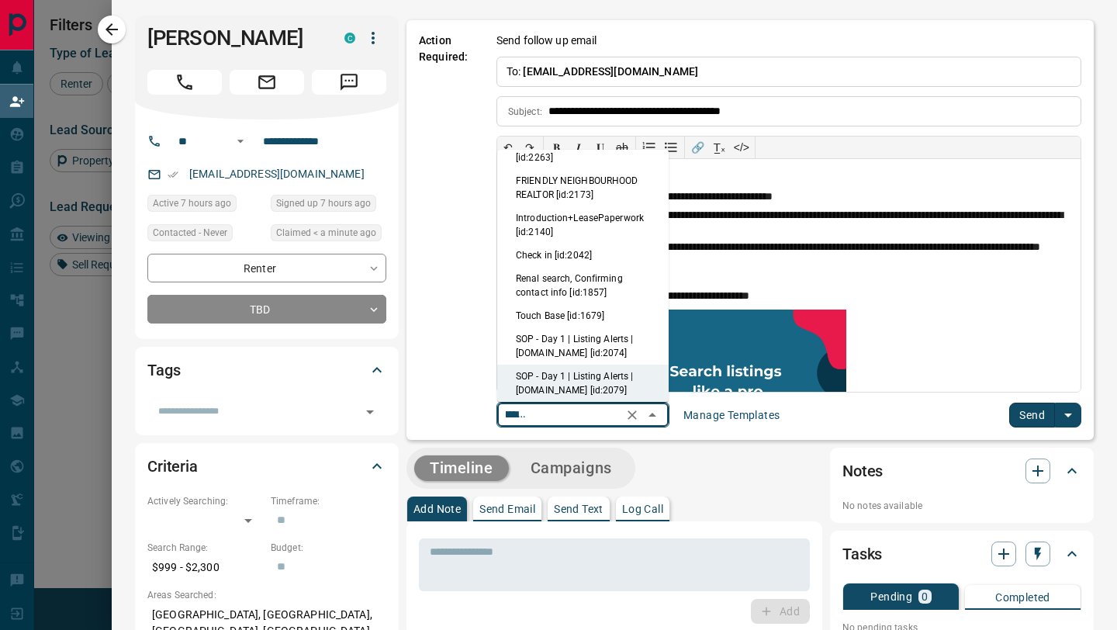
scroll to position [0, 0]
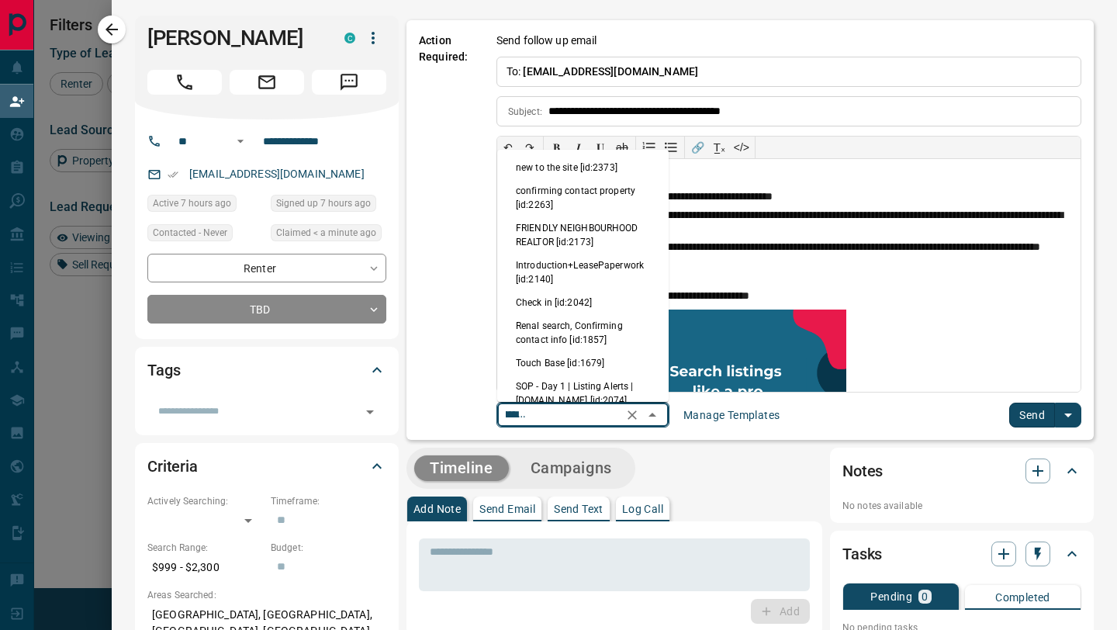
click at [551, 167] on li "new to the site [id:2373]" at bounding box center [582, 167] width 171 height 23
type input "**********"
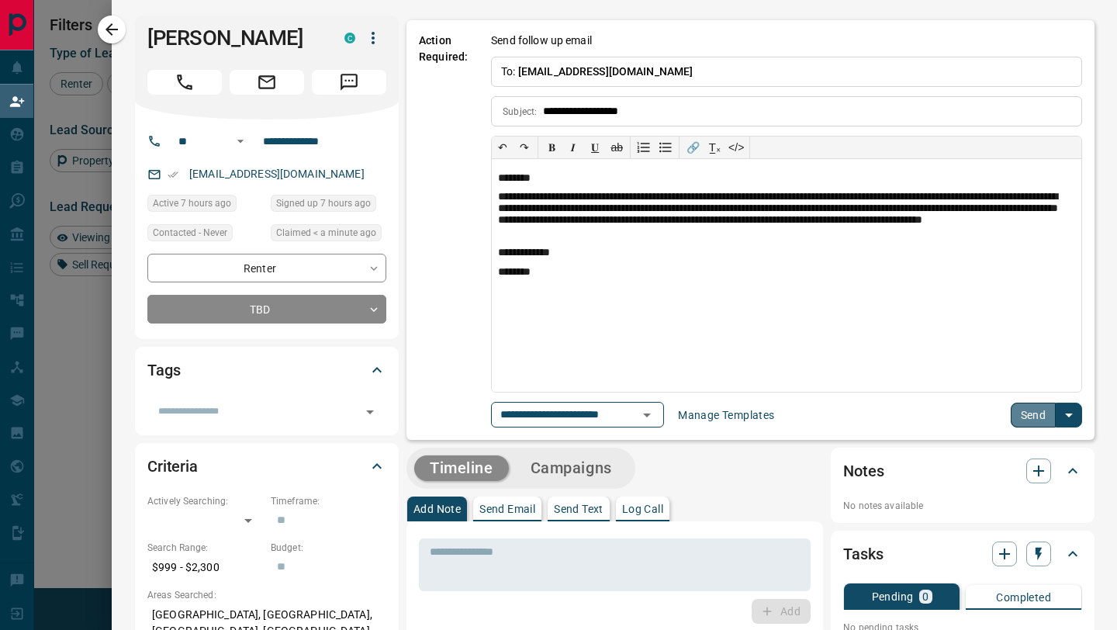
click at [1020, 423] on button "Send" at bounding box center [1033, 414] width 46 height 25
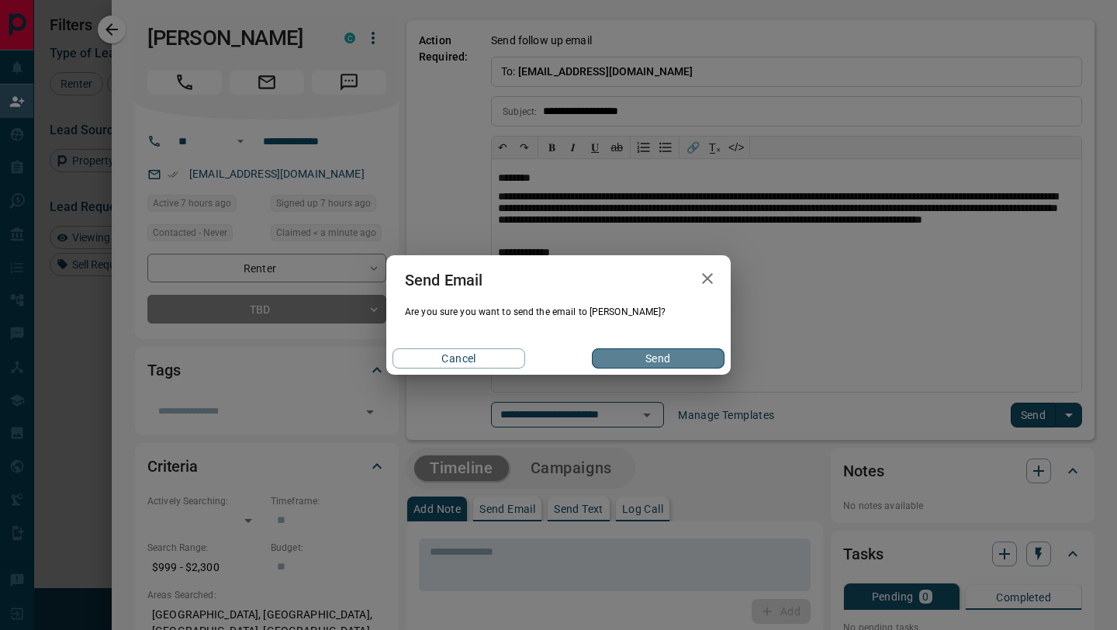
click at [612, 364] on button "Send" at bounding box center [658, 358] width 133 height 20
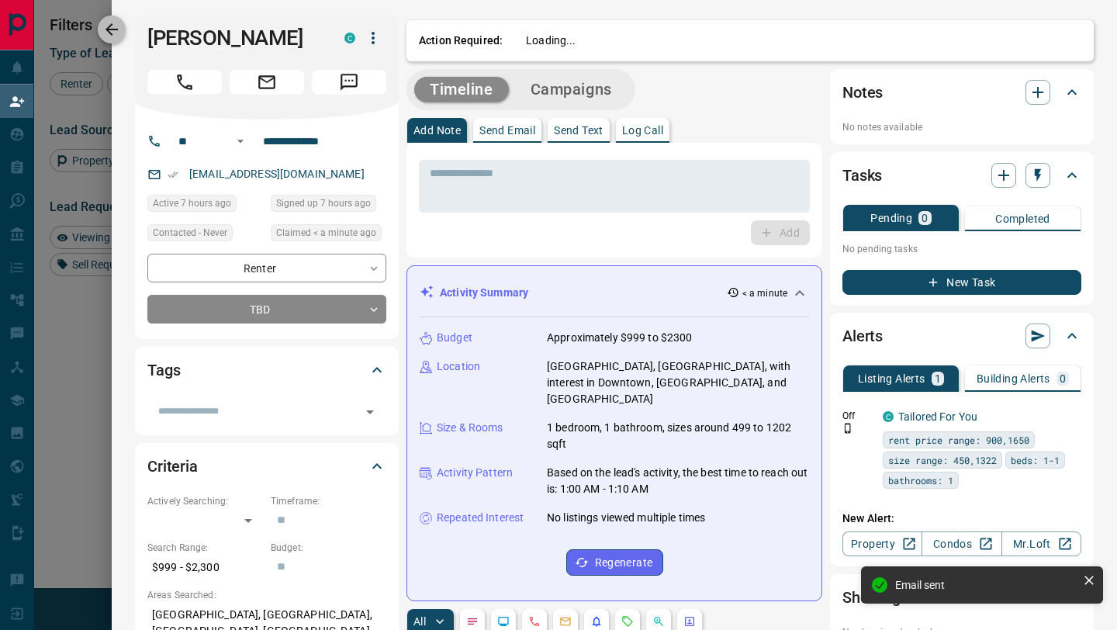
click at [106, 29] on icon "button" at bounding box center [111, 29] width 12 height 12
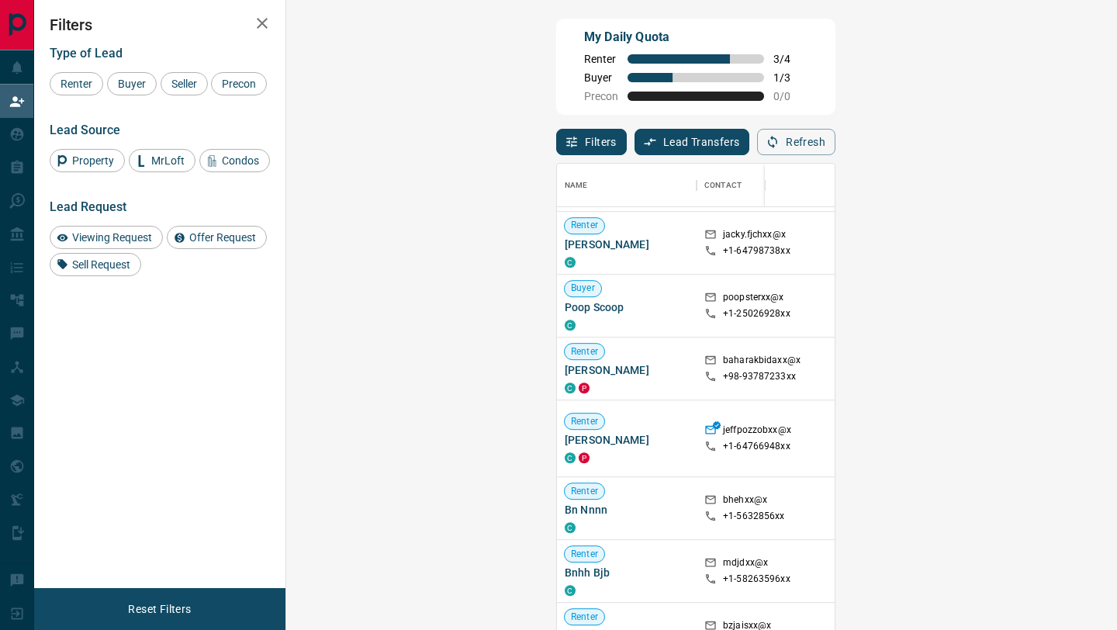
scroll to position [1132, 0]
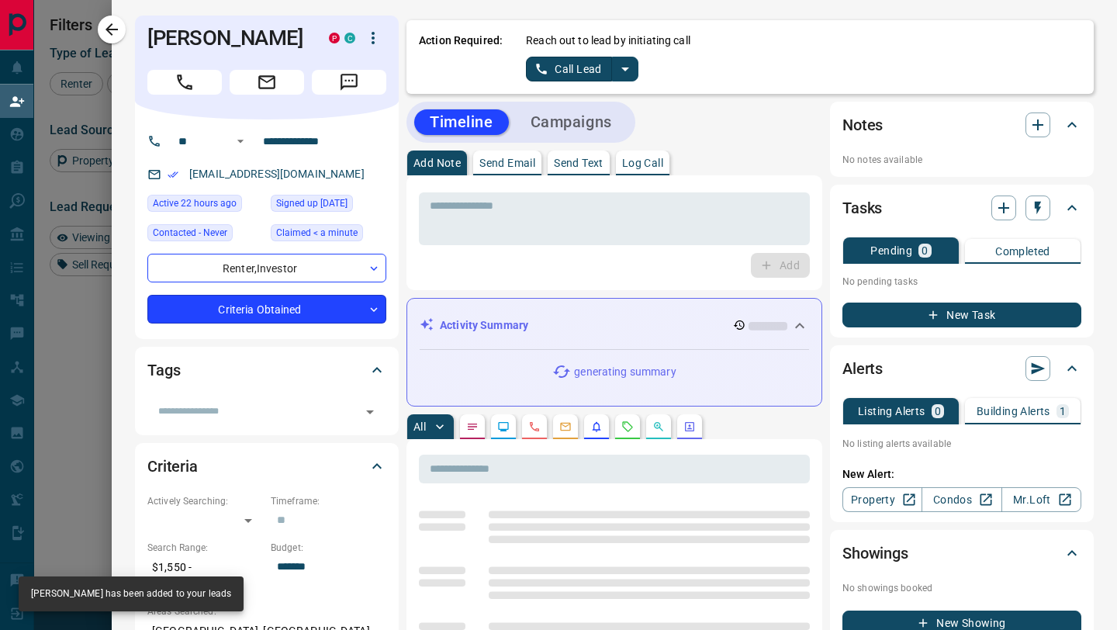
click at [341, 309] on body "Lead Transfers Claim Leads My Leads Tasks Opportunities Deals Campaigns Automat…" at bounding box center [558, 267] width 1117 height 535
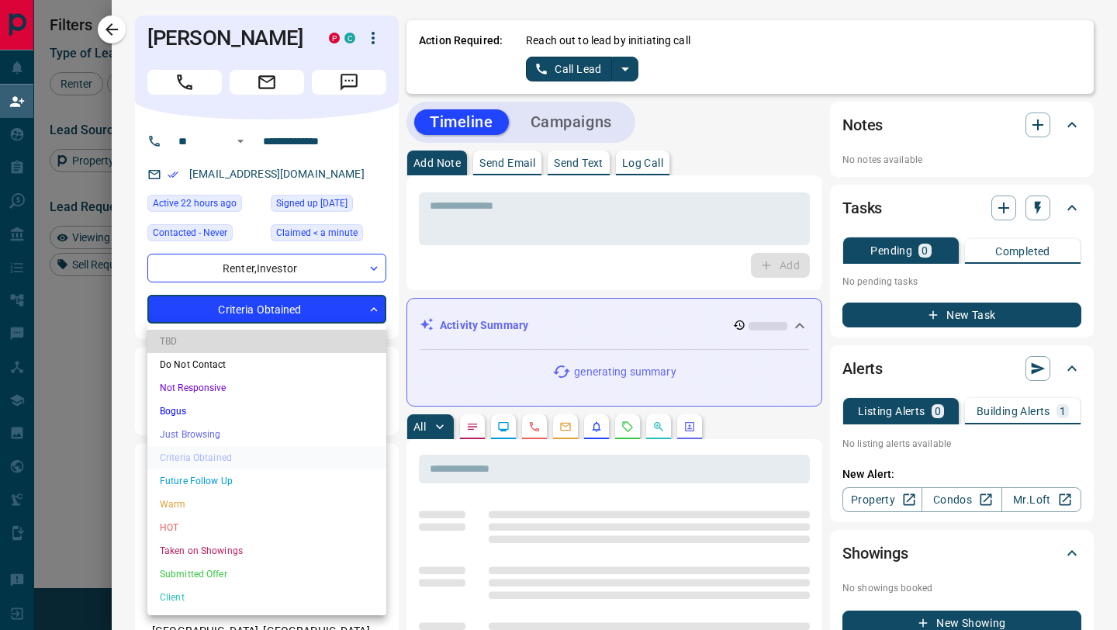
click at [228, 346] on li "TBD" at bounding box center [266, 341] width 239 height 23
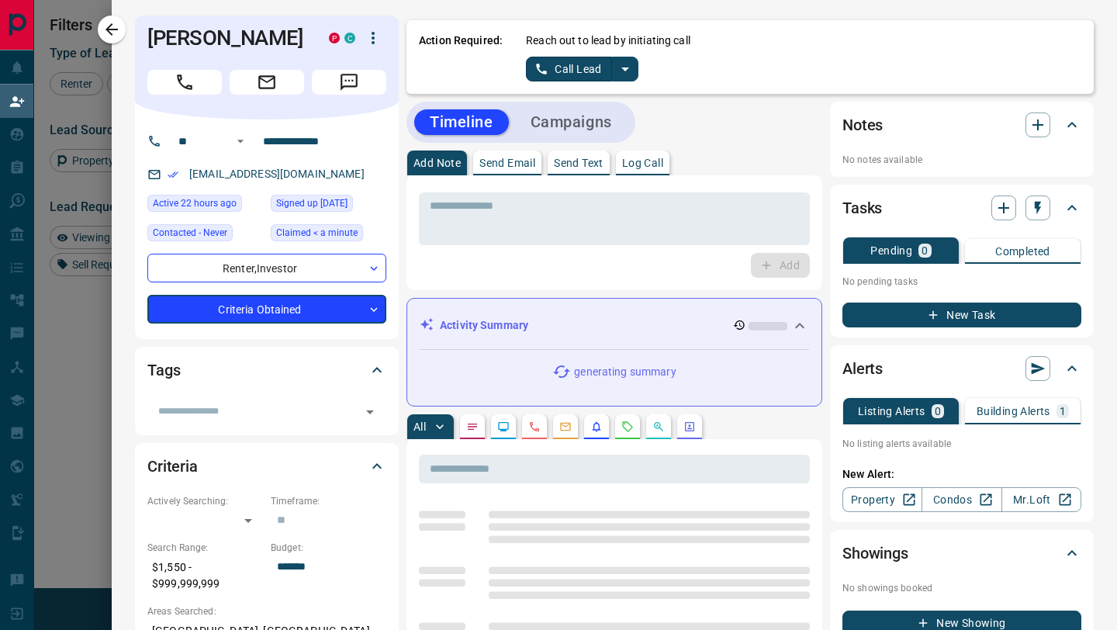
type input "**"
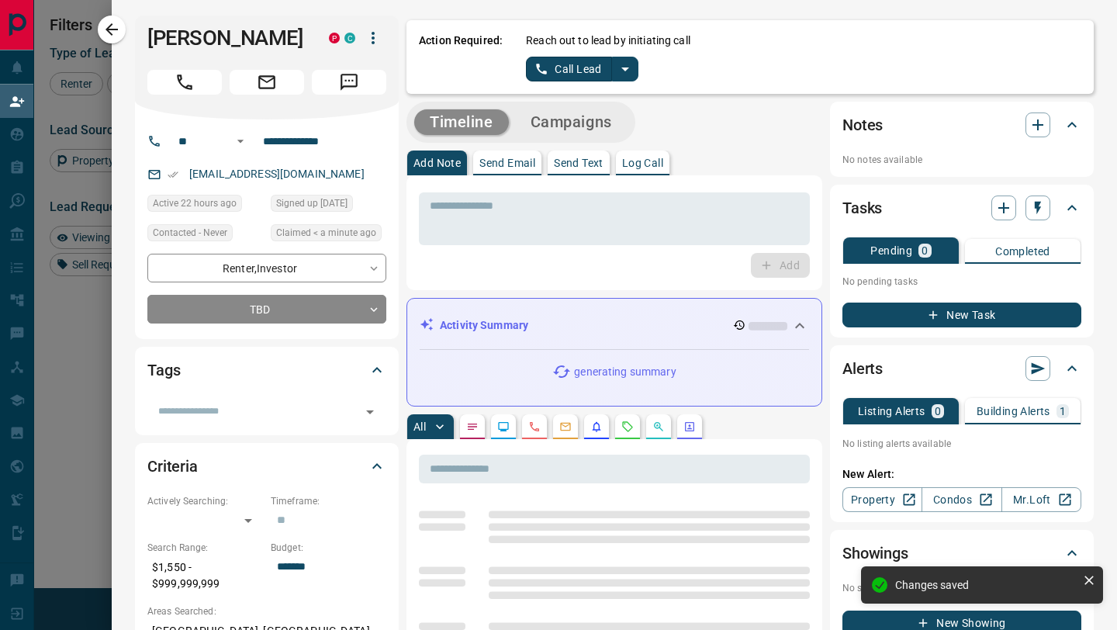
click at [587, 65] on button "Call Lead" at bounding box center [569, 69] width 86 height 25
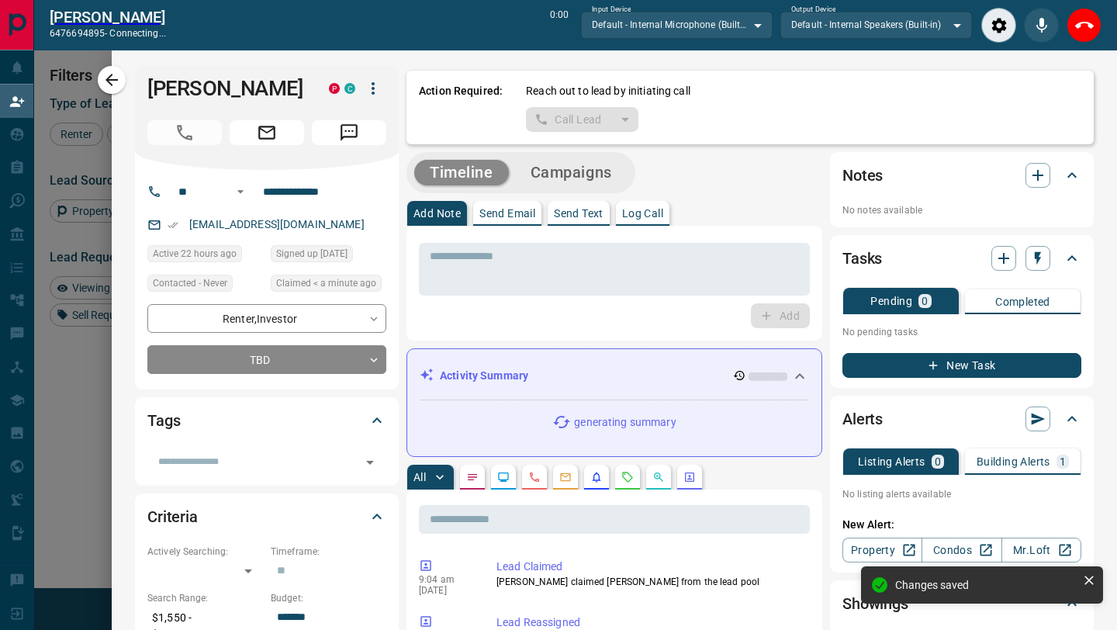
scroll to position [440, 797]
click at [1078, 39] on button "End Call" at bounding box center [1083, 25] width 35 height 35
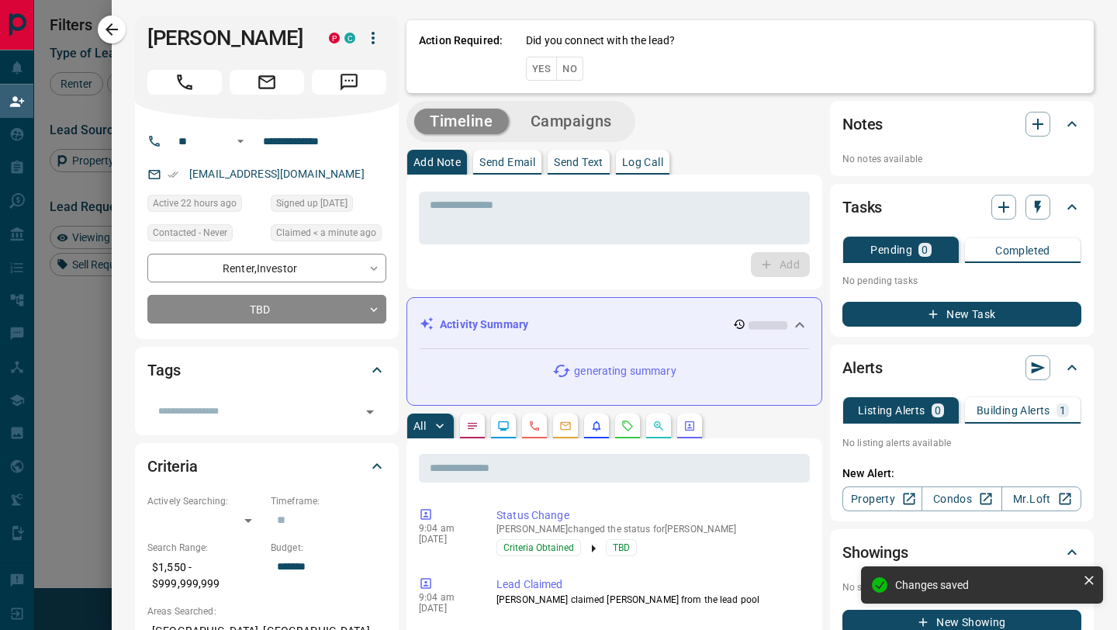
scroll to position [478, 797]
click at [565, 64] on button "No" at bounding box center [569, 69] width 27 height 24
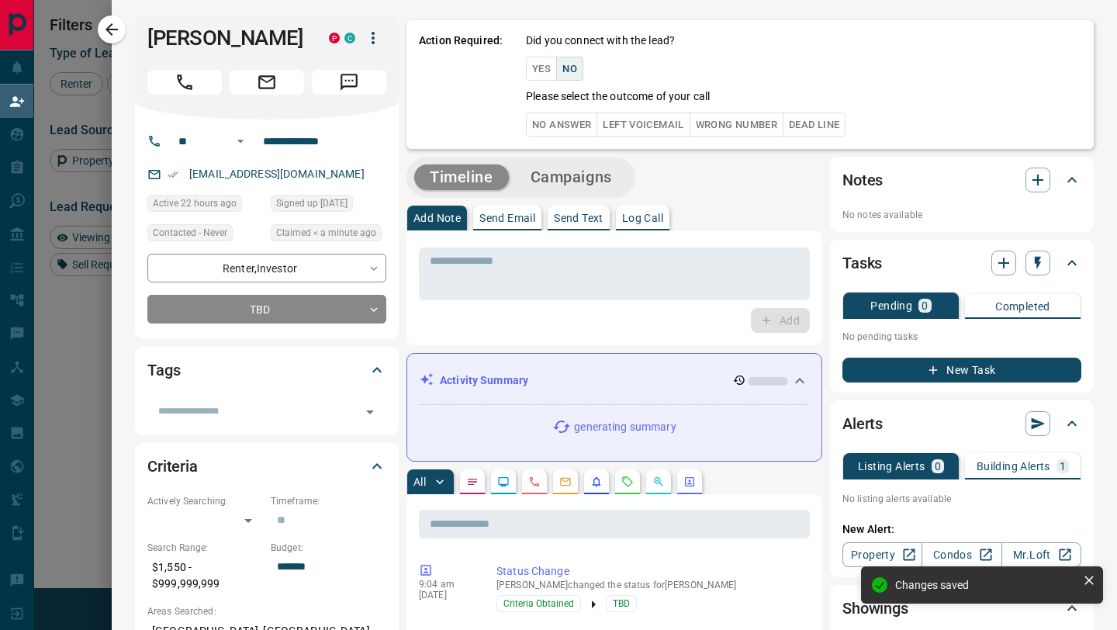
click at [576, 124] on button "No Answer" at bounding box center [561, 124] width 71 height 24
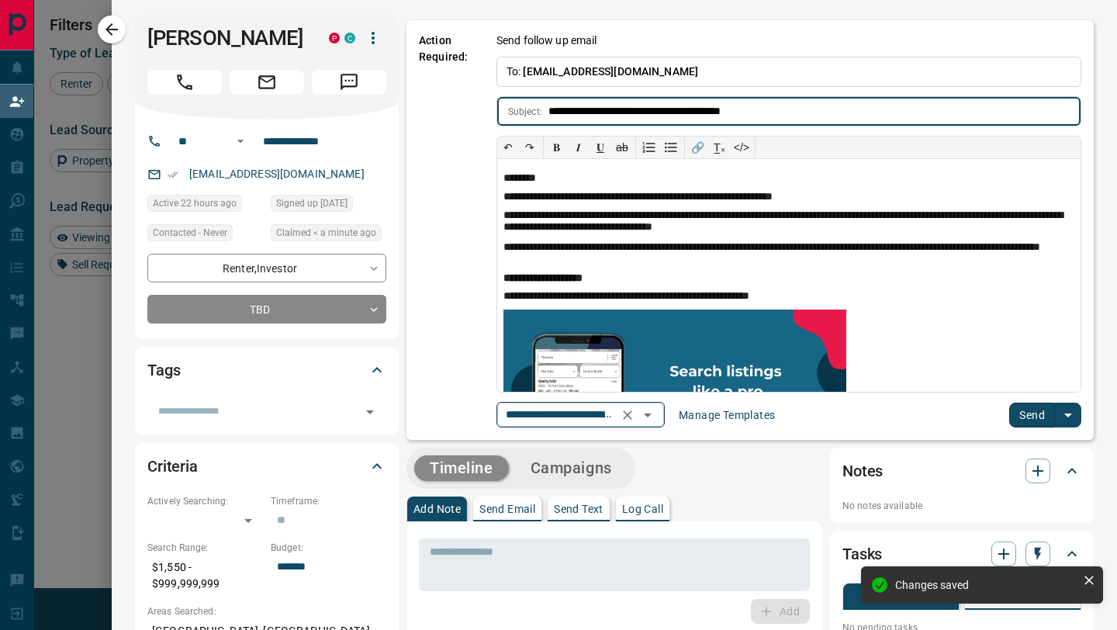
click at [657, 415] on icon "Open" at bounding box center [647, 415] width 19 height 19
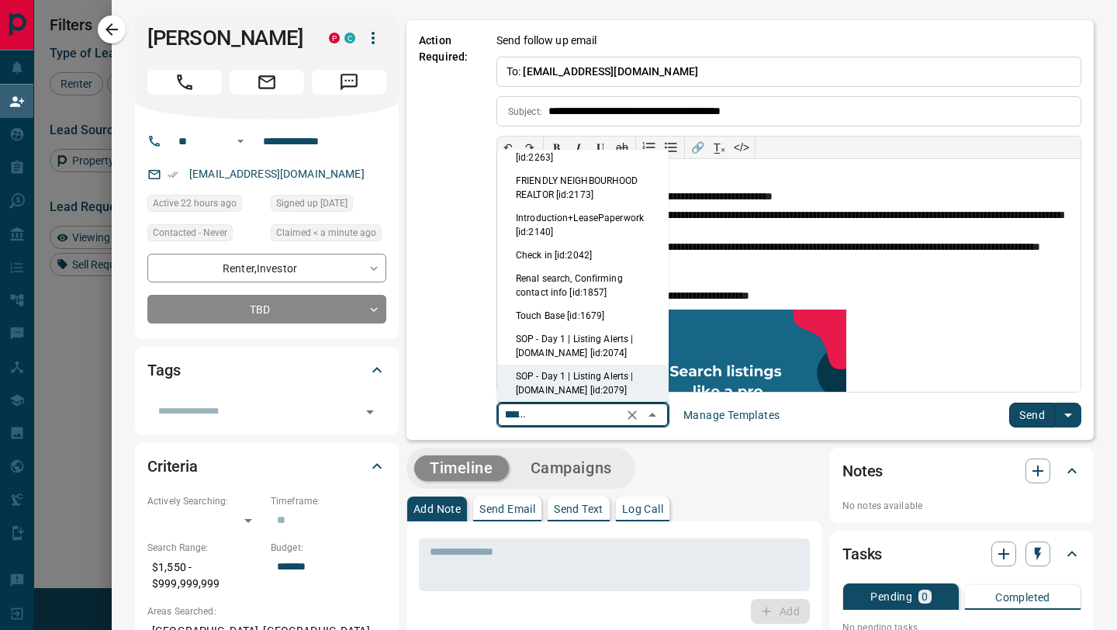
scroll to position [0, 0]
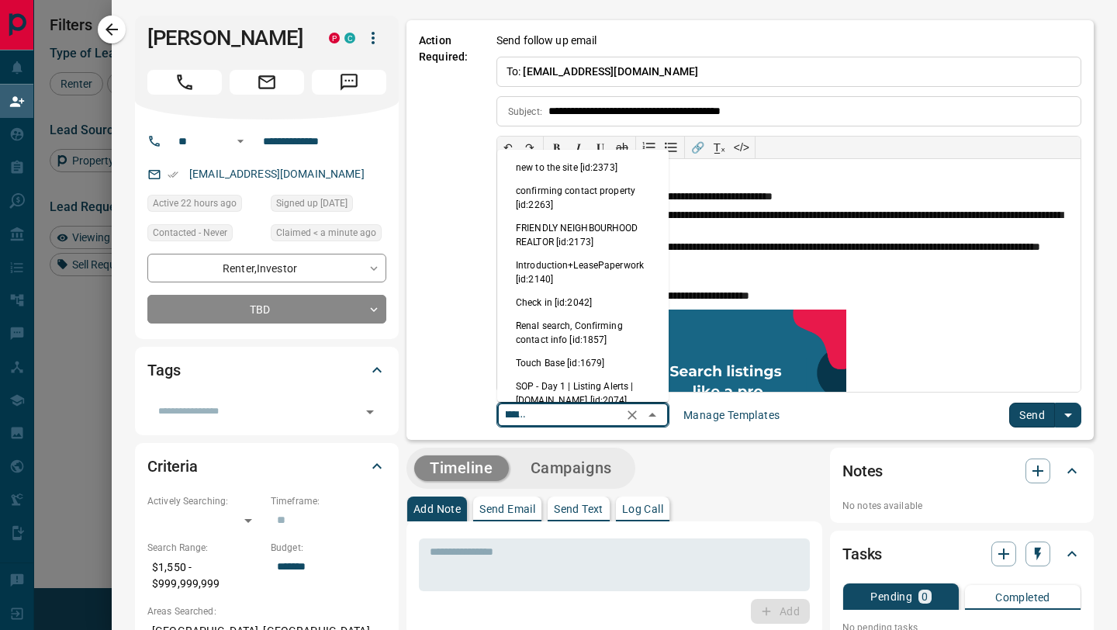
click at [576, 357] on li "Touch Base [id:1679]" at bounding box center [582, 362] width 171 height 23
type input "**********"
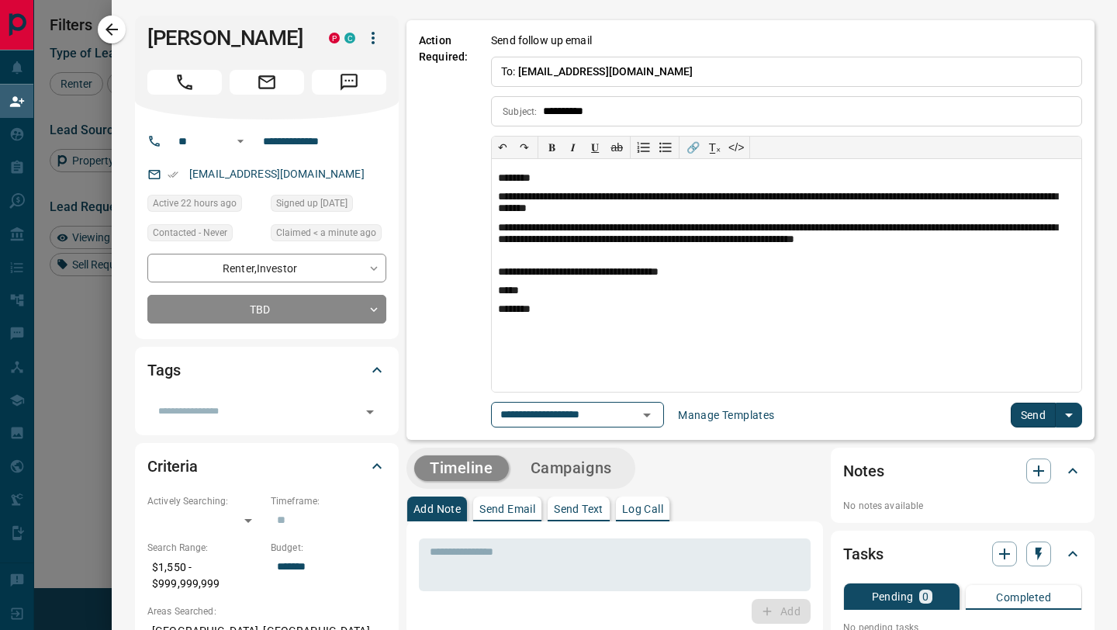
click at [1027, 415] on button "Send" at bounding box center [1033, 414] width 46 height 25
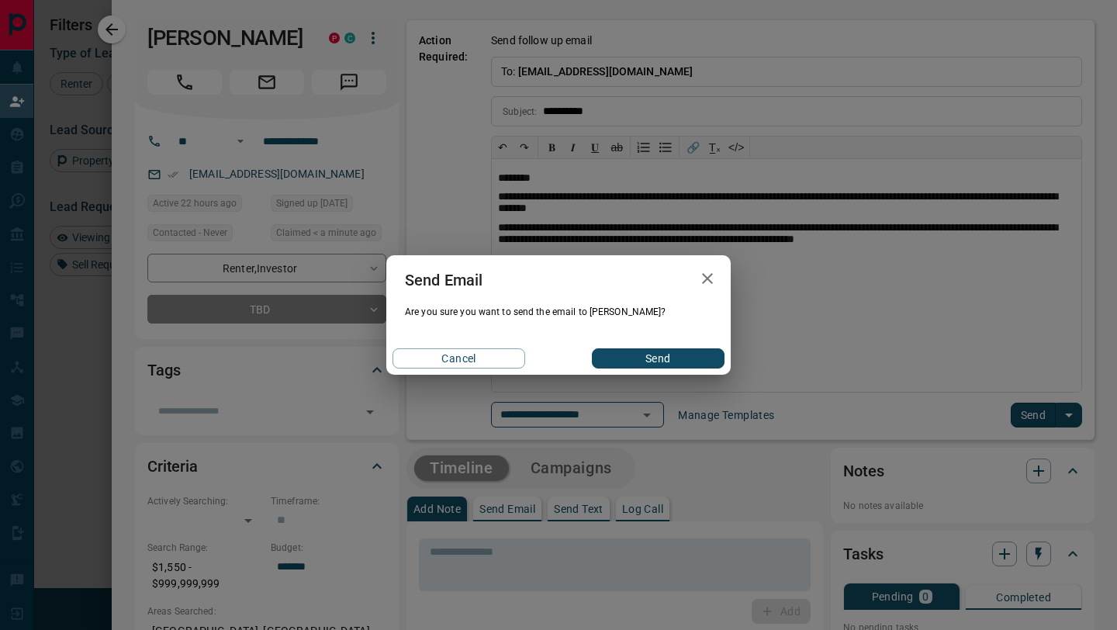
click at [651, 368] on button "Send" at bounding box center [658, 358] width 133 height 20
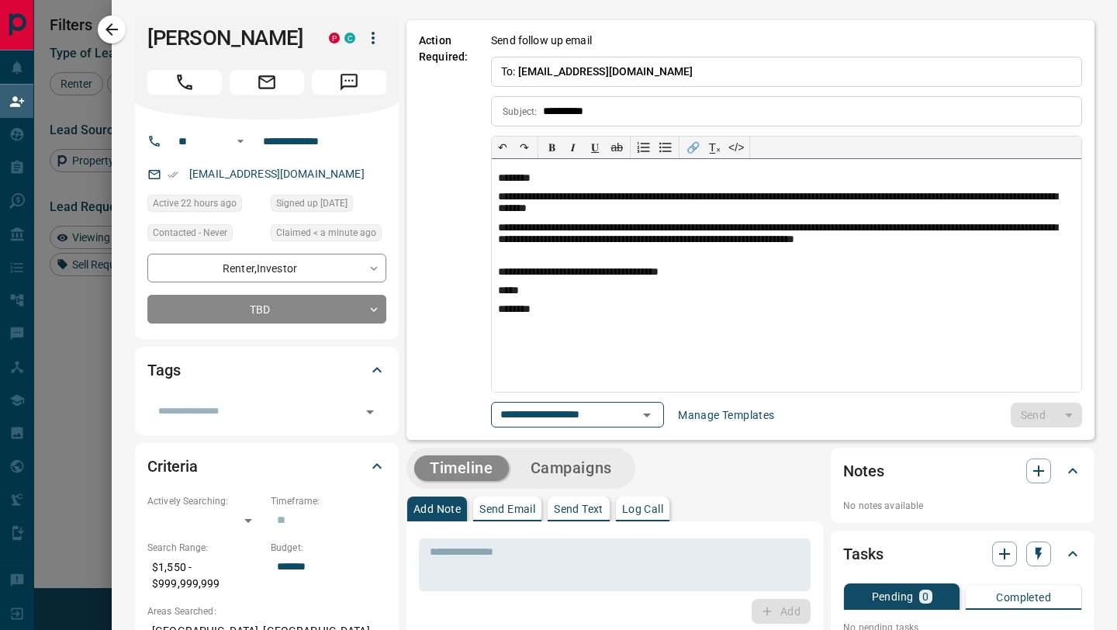
click at [651, 353] on div "**********" at bounding box center [786, 275] width 589 height 233
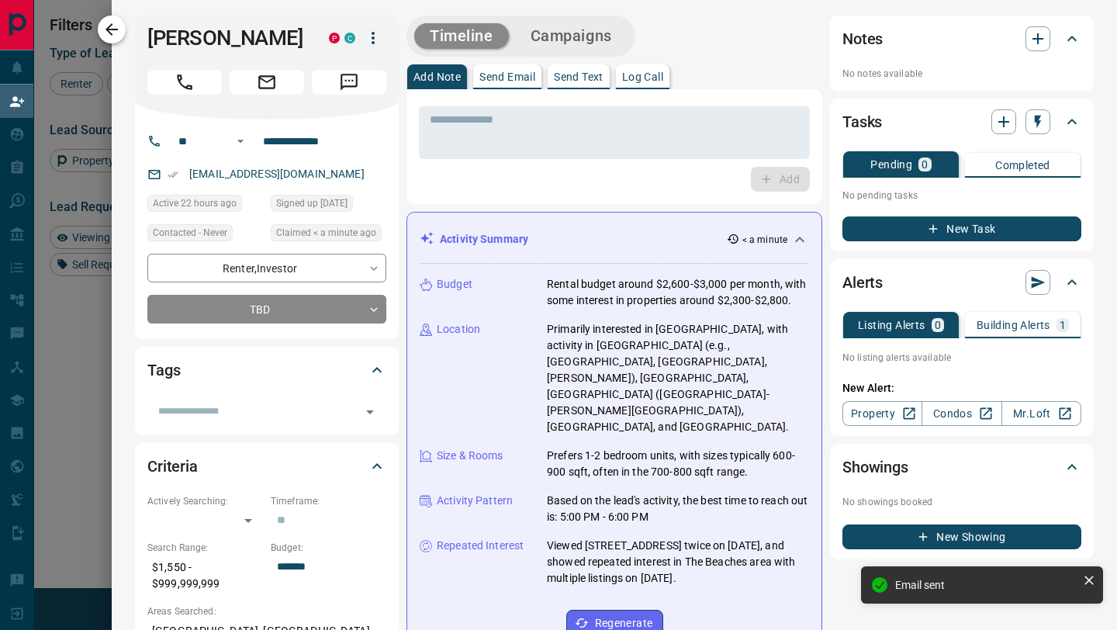
click at [109, 25] on icon "button" at bounding box center [111, 29] width 12 height 12
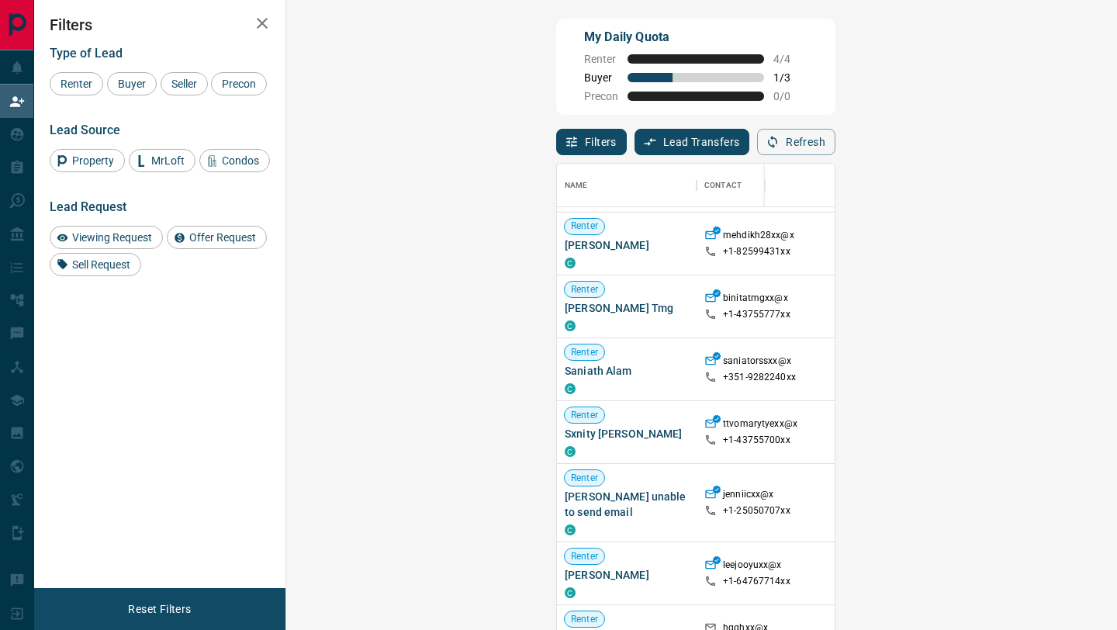
scroll to position [247, 0]
click at [140, 87] on span "Buyer" at bounding box center [131, 84] width 39 height 12
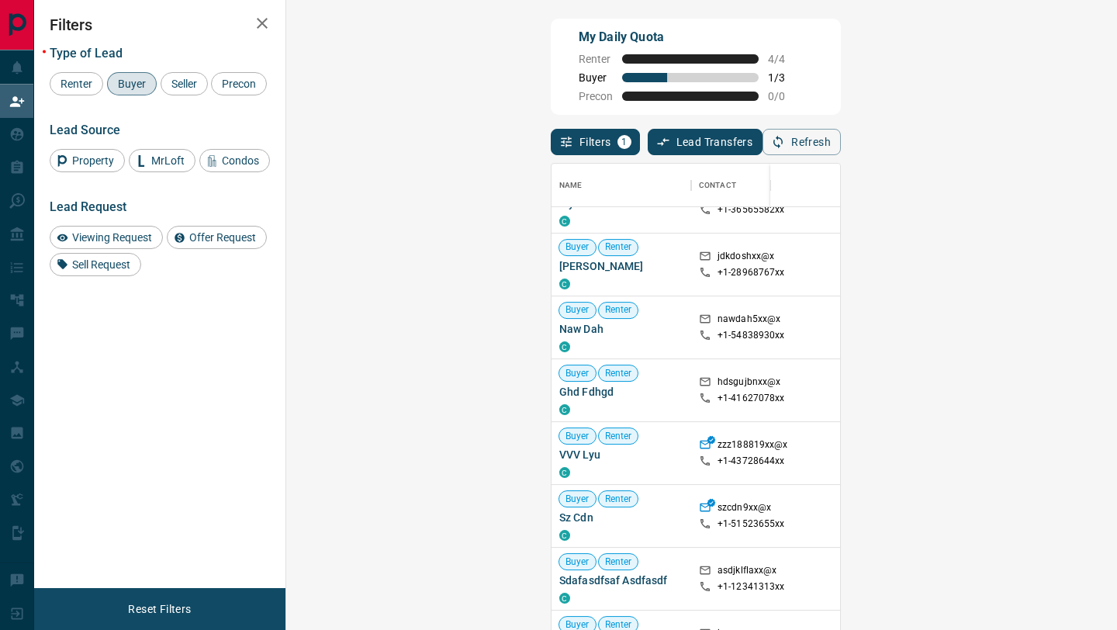
scroll to position [541, 0]
